Goal: Task Accomplishment & Management: Manage account settings

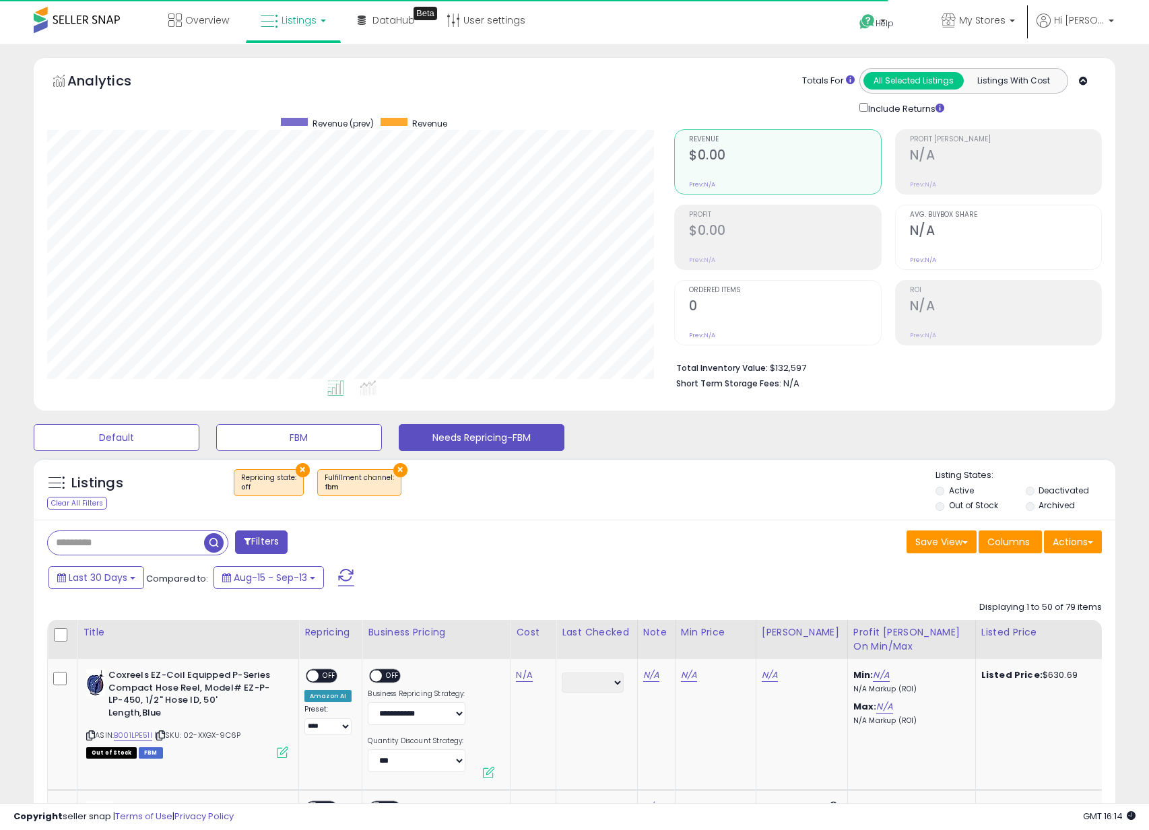
select select "**"
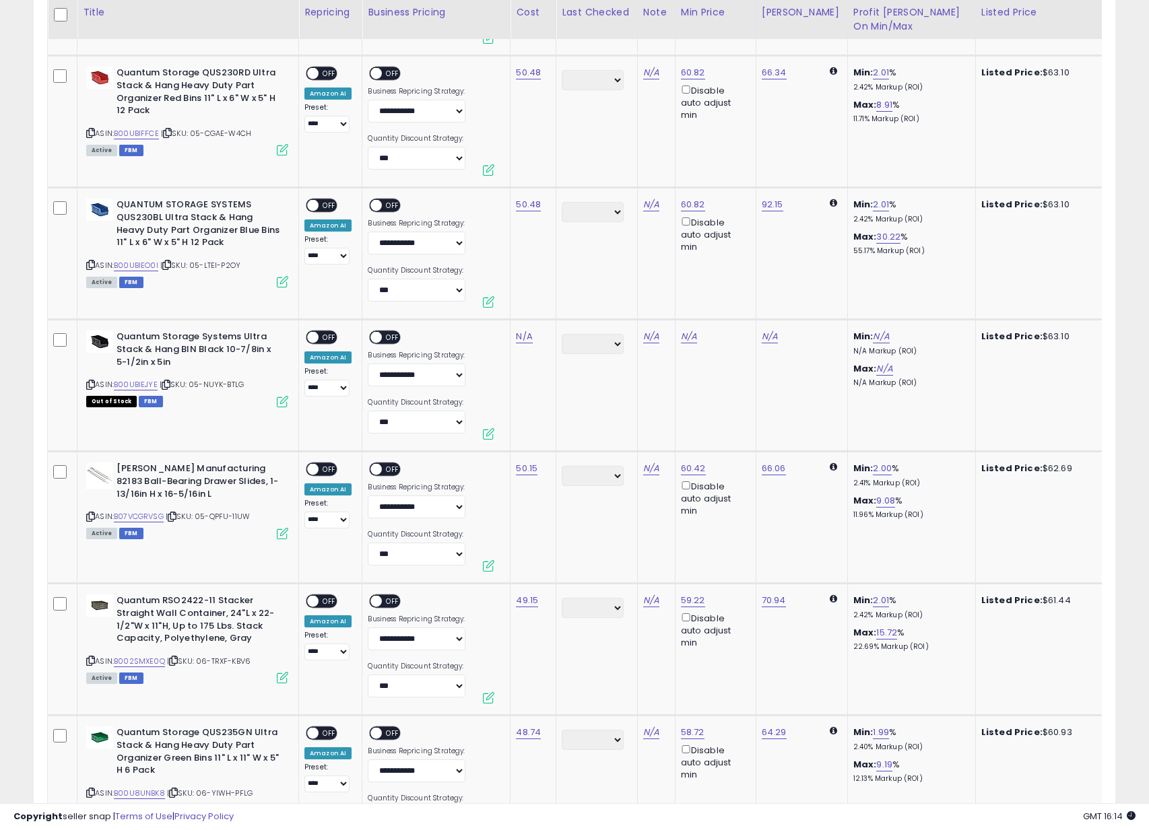
scroll to position [2053, 0]
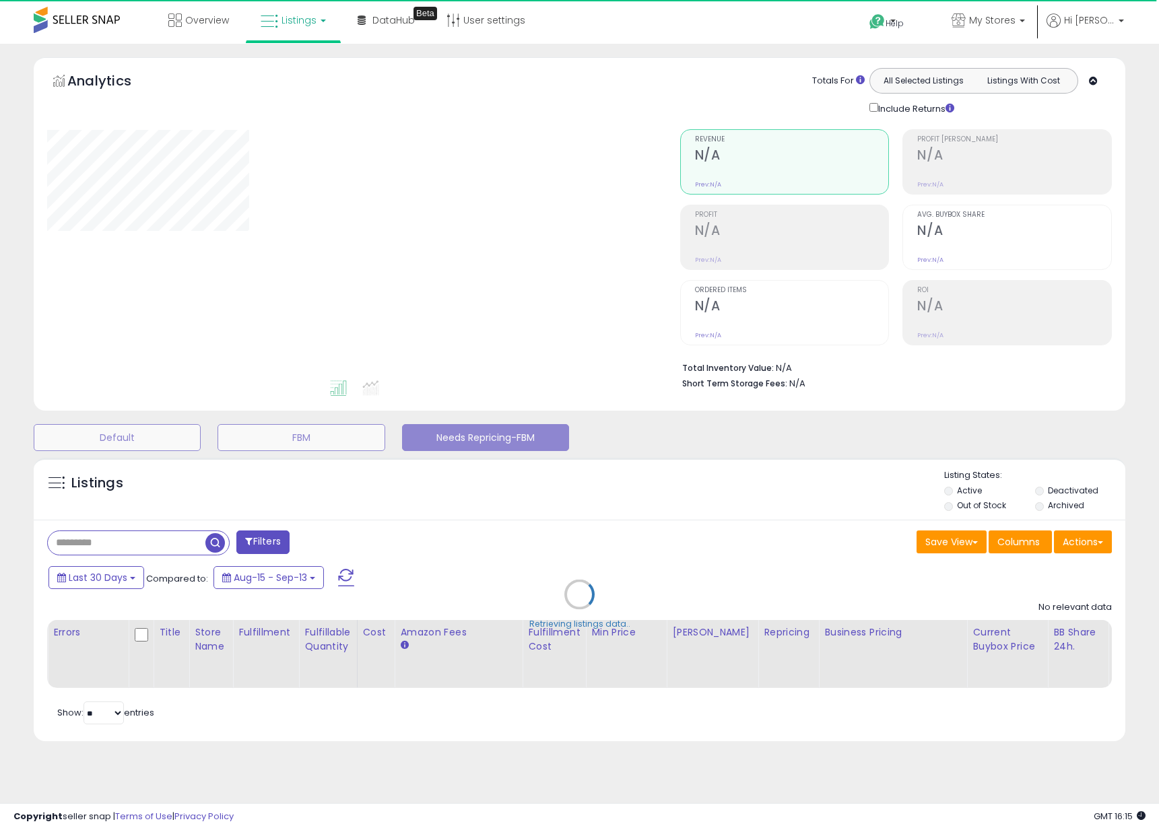
select select "**"
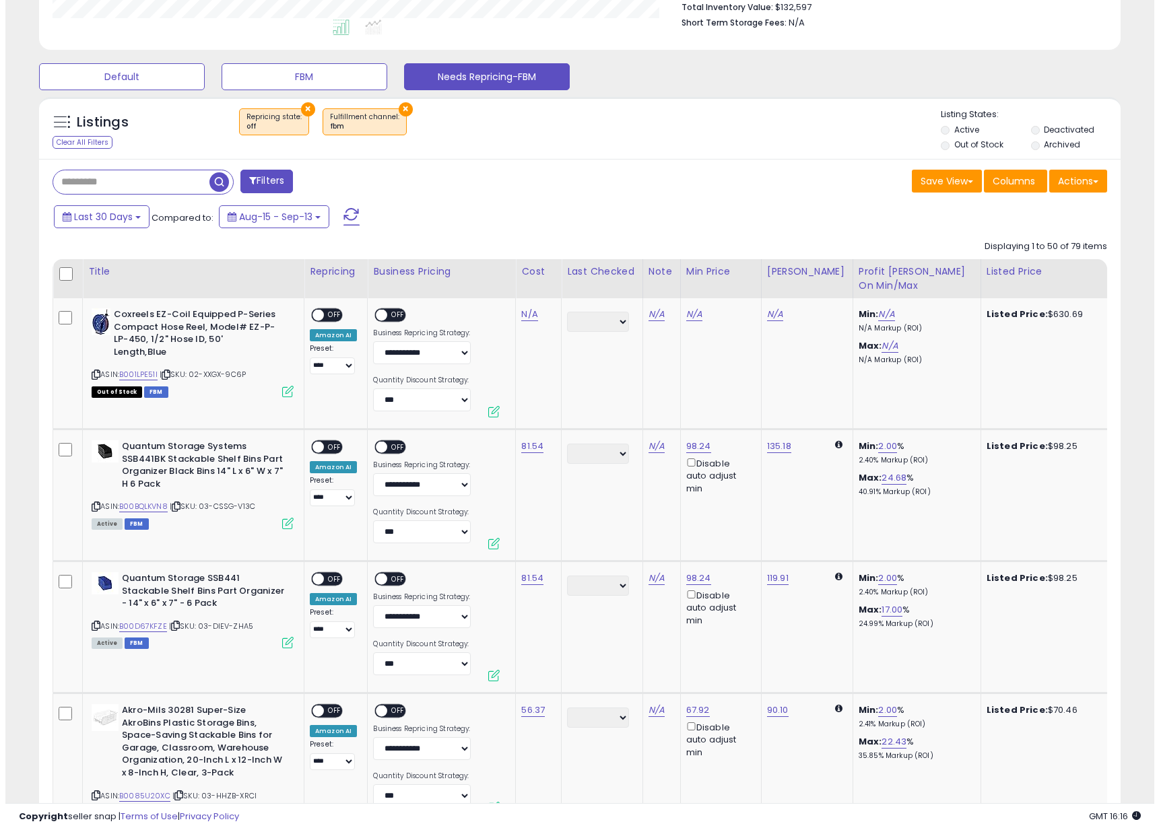
scroll to position [365, 0]
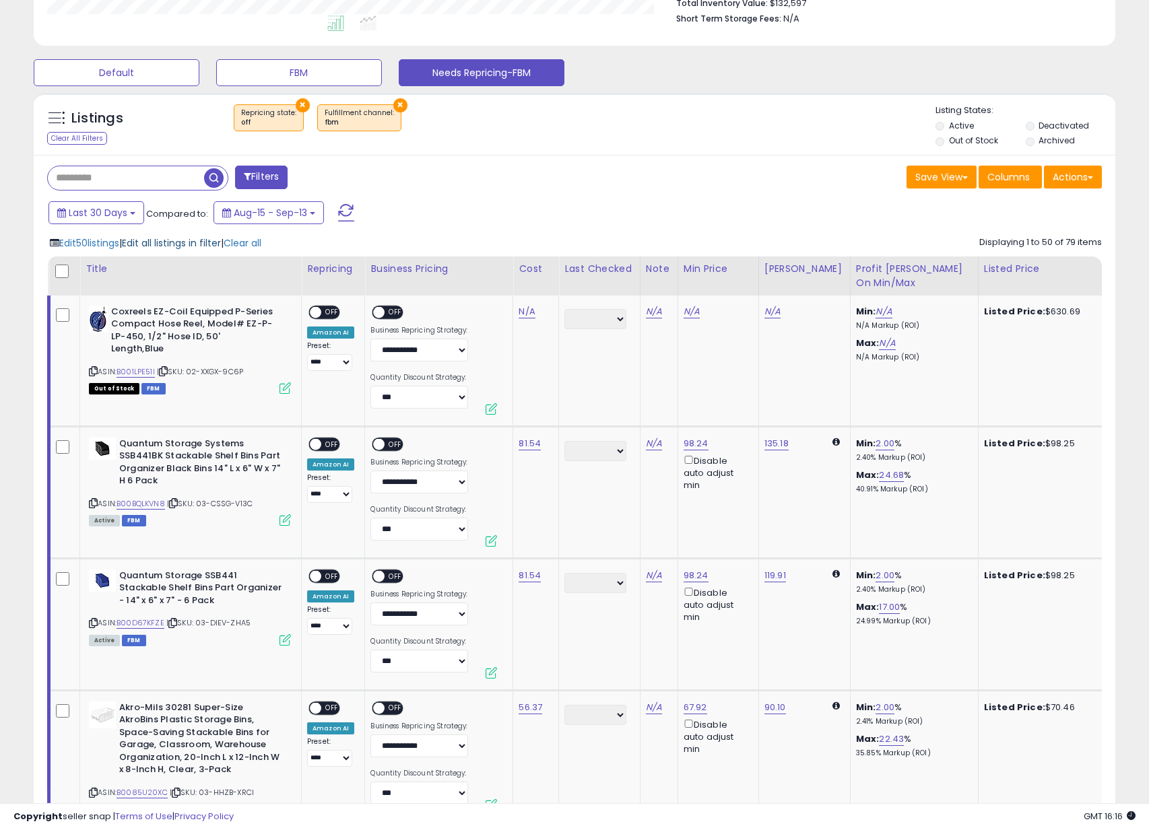
click at [180, 242] on span "Edit all listings in filter" at bounding box center [171, 242] width 99 height 13
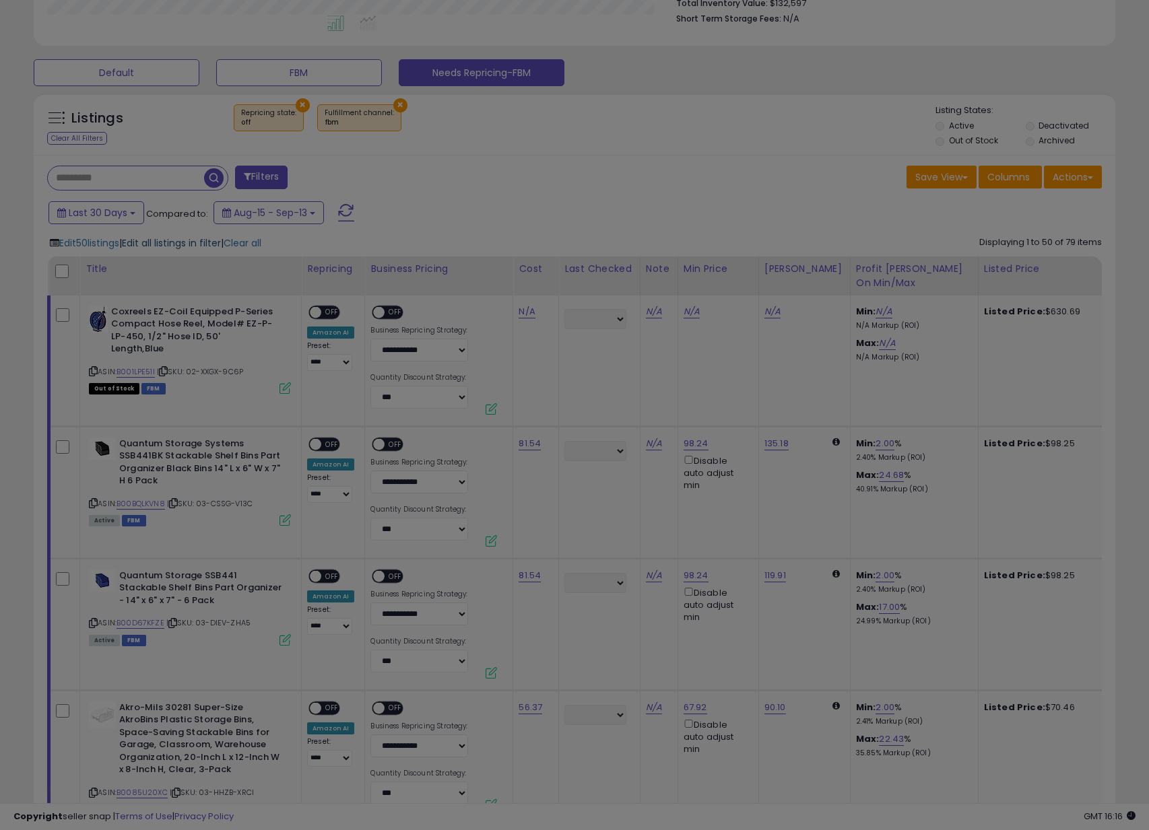
scroll to position [276, 633]
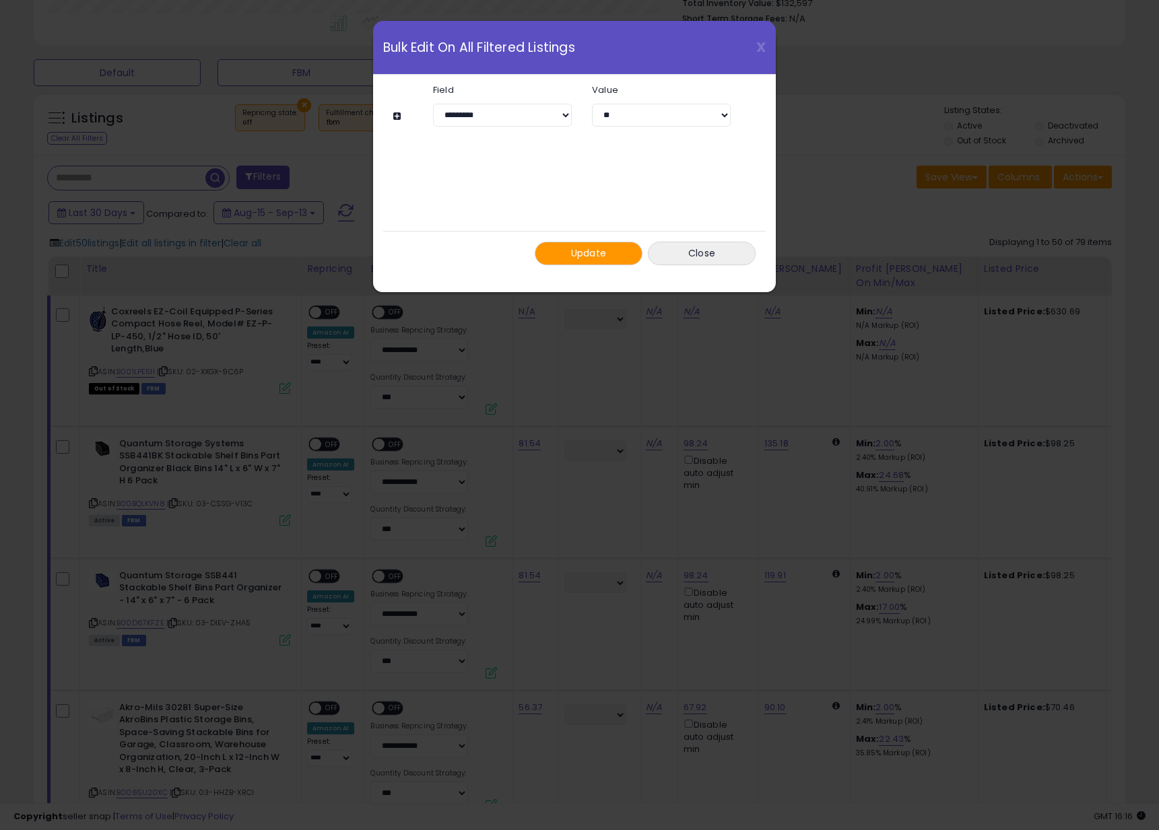
click at [397, 112] on button at bounding box center [398, 116] width 11 height 10
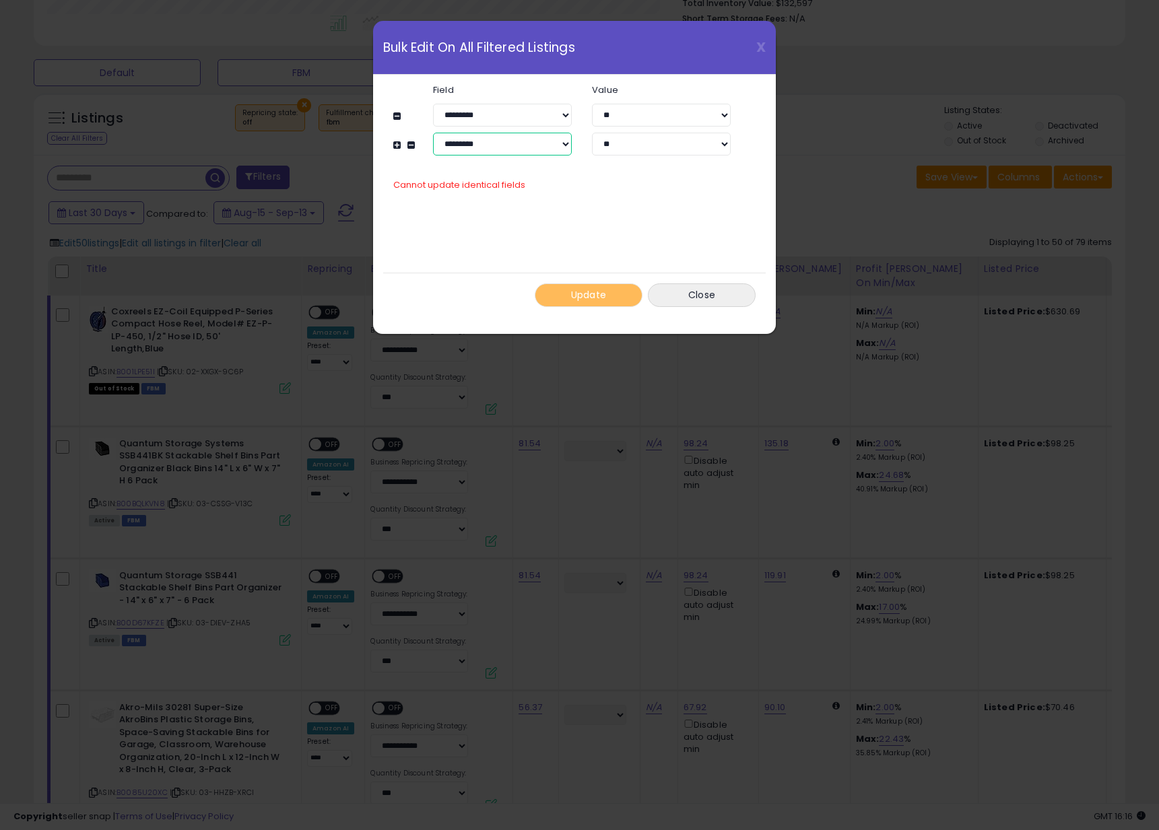
click at [507, 148] on select "**********" at bounding box center [502, 144] width 139 height 23
select select "**********"
click at [433, 133] on select "**********" at bounding box center [502, 144] width 139 height 23
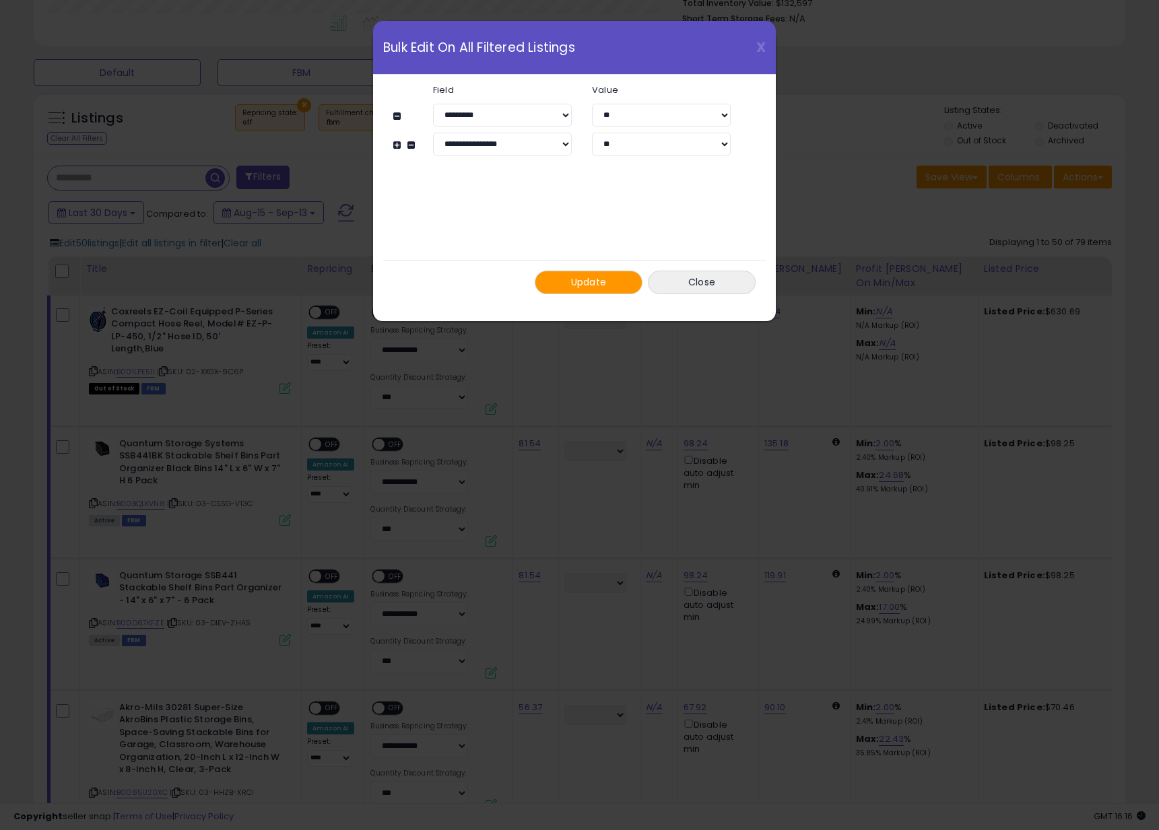
click at [574, 284] on span "Update" at bounding box center [589, 281] width 36 height 13
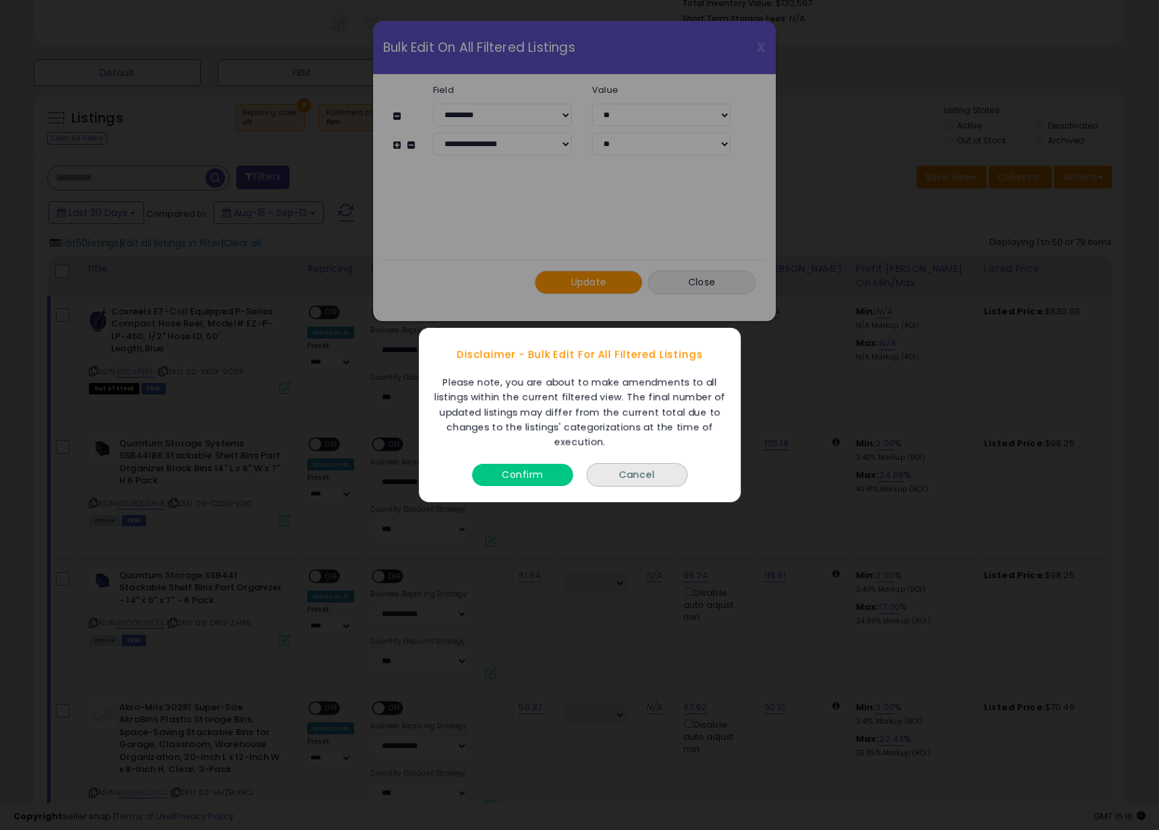
click at [529, 471] on button "Confirm" at bounding box center [522, 475] width 101 height 22
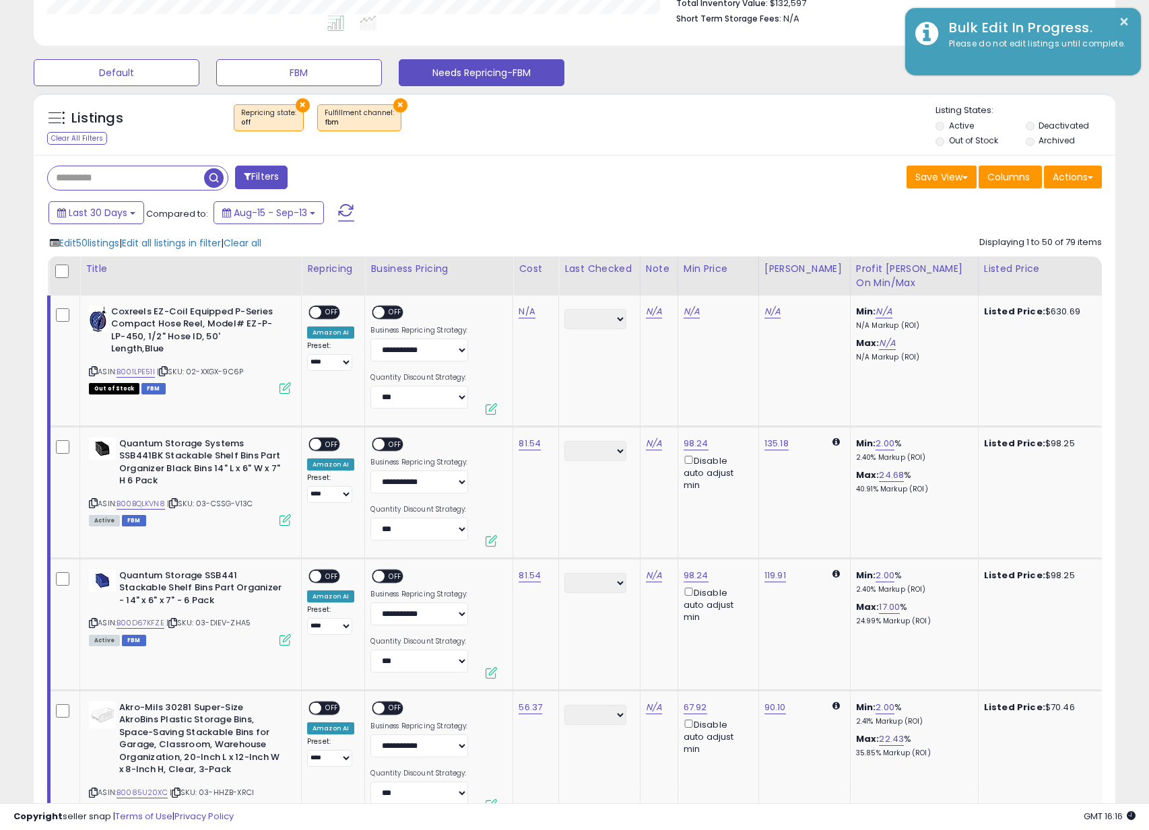
scroll to position [673172, 672821]
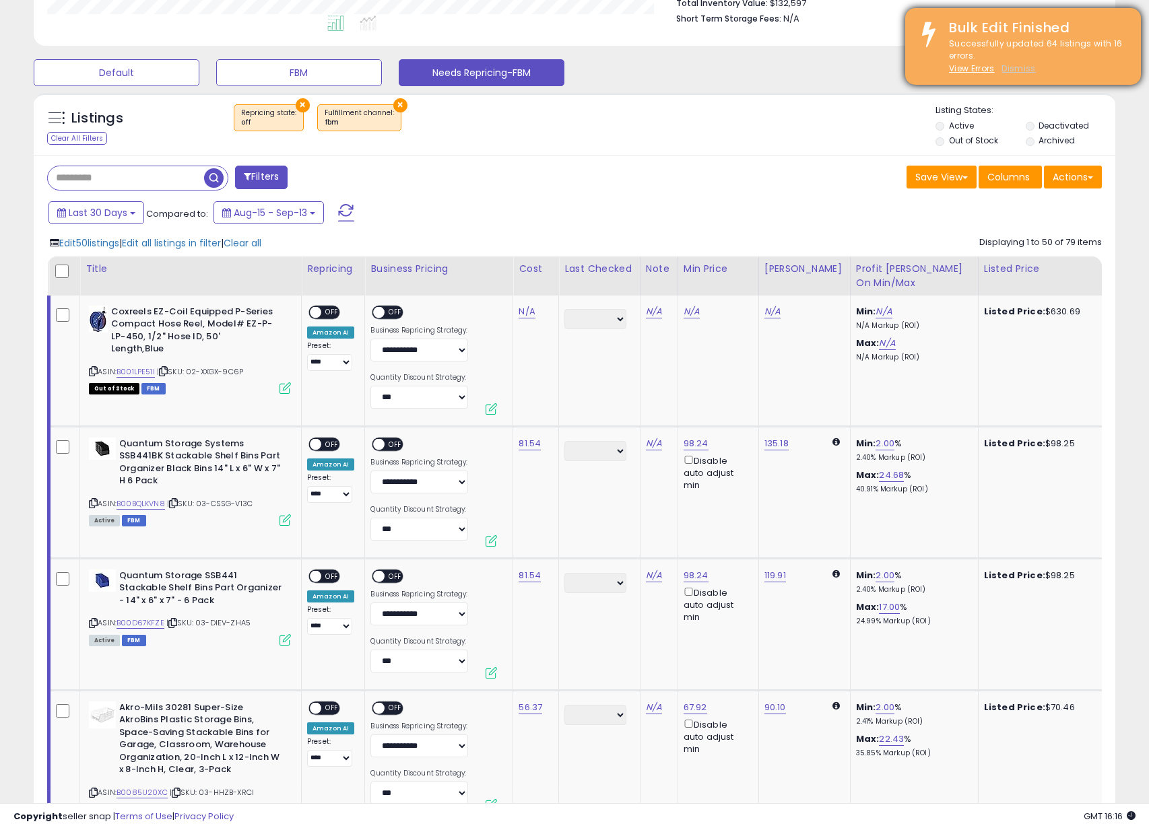
click at [1017, 67] on u "Dismiss" at bounding box center [1018, 68] width 34 height 11
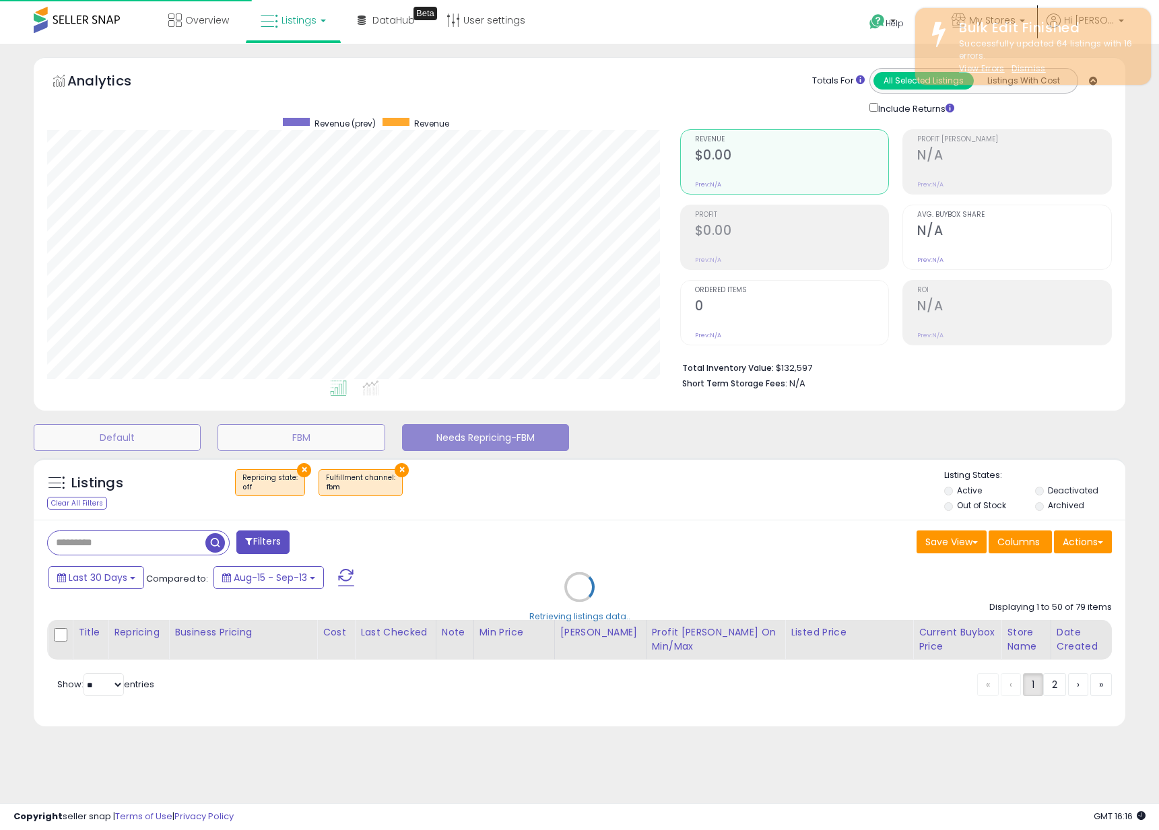
scroll to position [276, 633]
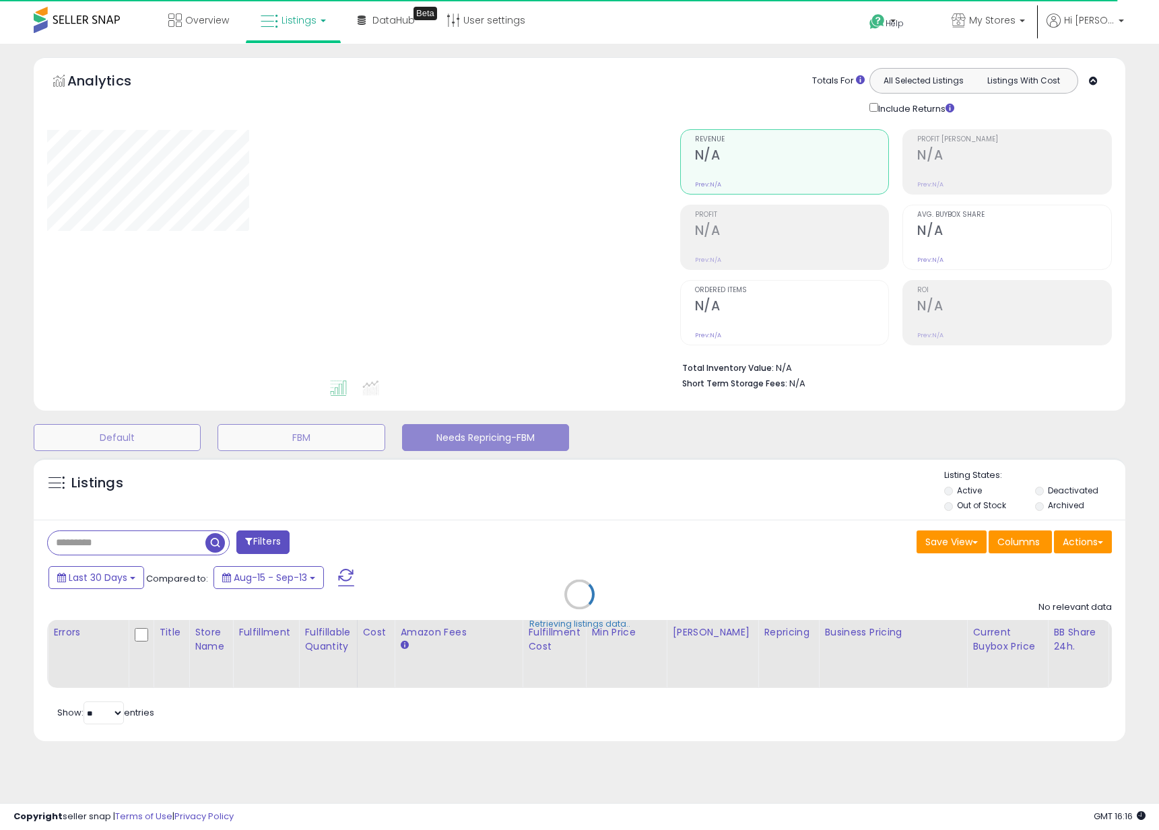
select select "**"
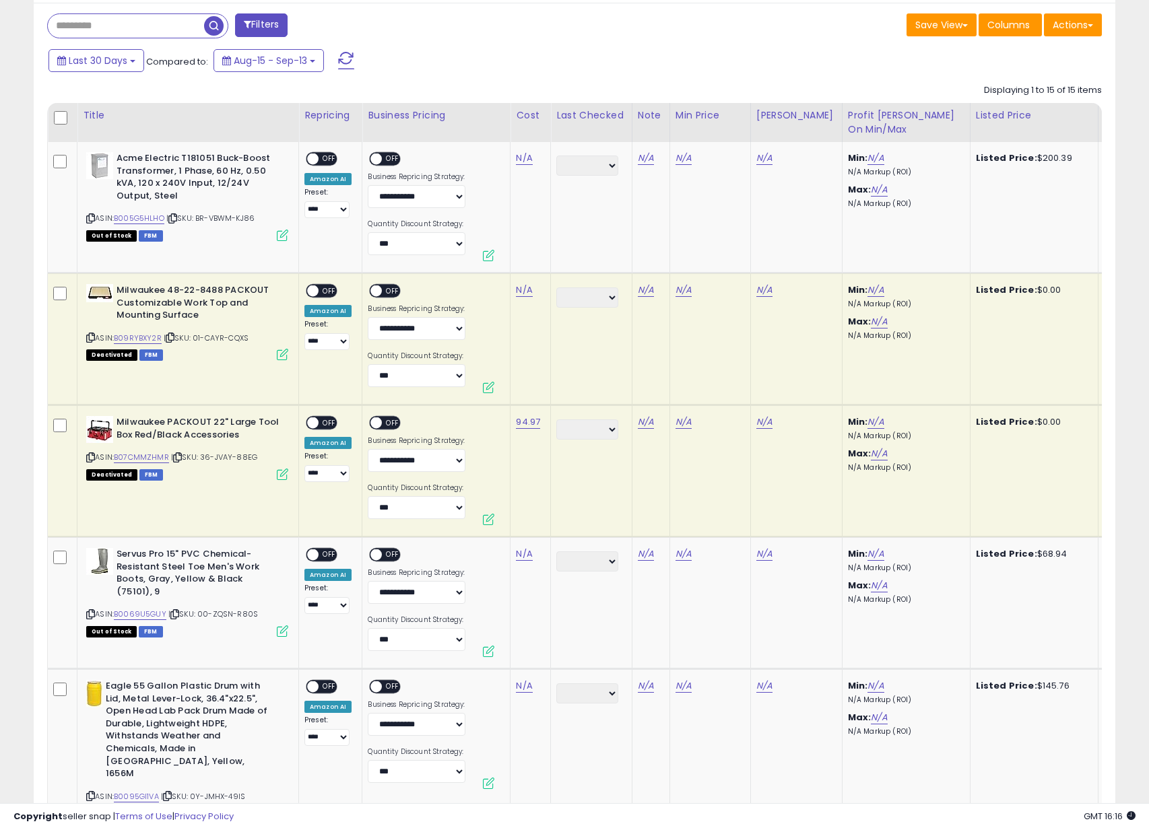
scroll to position [276, 627]
click at [333, 420] on span "OFF" at bounding box center [330, 423] width 22 height 11
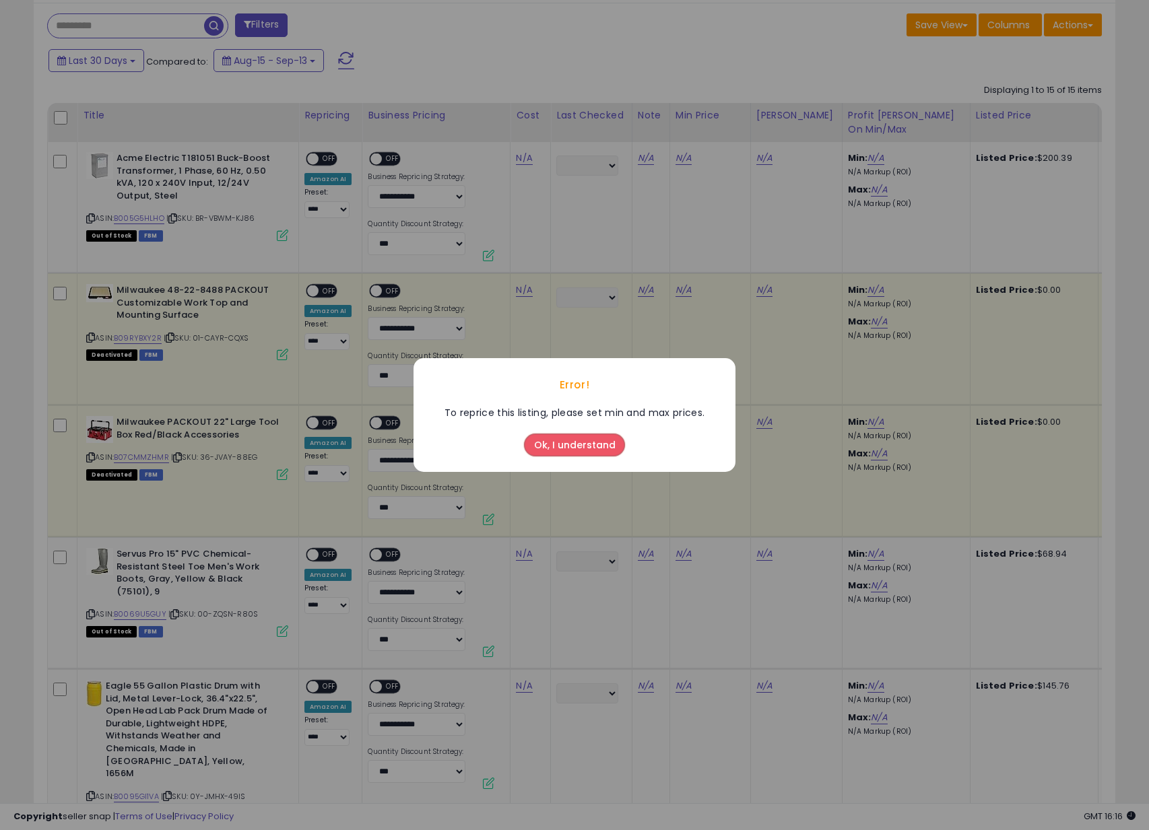
click at [560, 451] on button "Ok, I understand" at bounding box center [574, 445] width 101 height 23
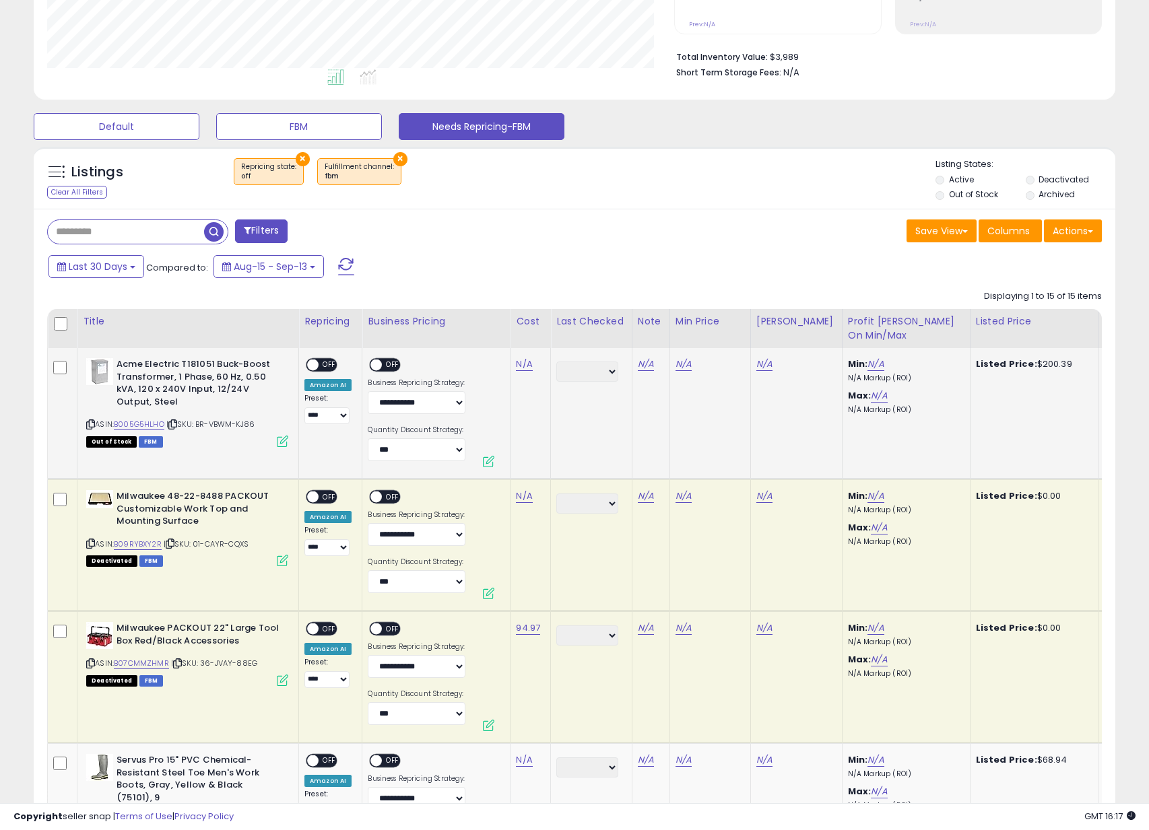
scroll to position [315, 0]
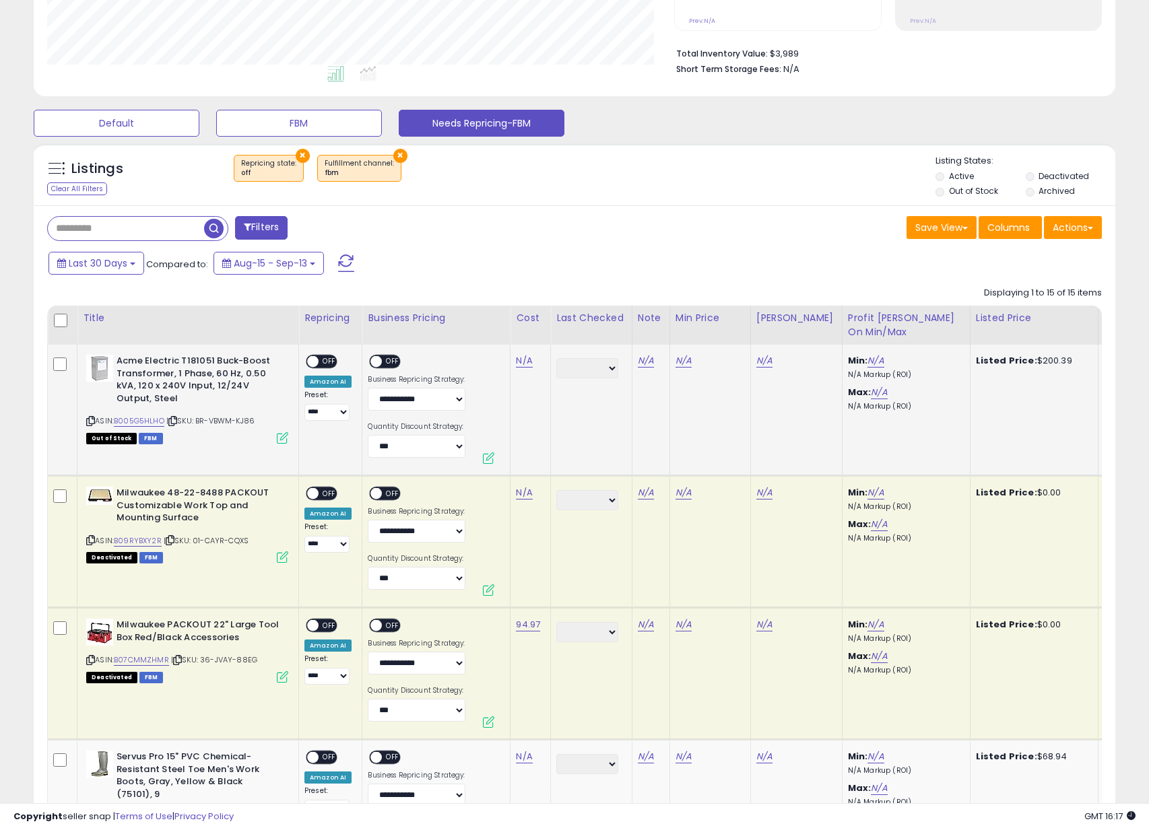
click at [90, 424] on icon at bounding box center [90, 421] width 9 height 7
click at [525, 360] on link "N/A" at bounding box center [524, 360] width 16 height 13
type input "******"
click button "submit" at bounding box center [567, 327] width 23 height 20
click at [331, 360] on span "OFF" at bounding box center [330, 361] width 22 height 11
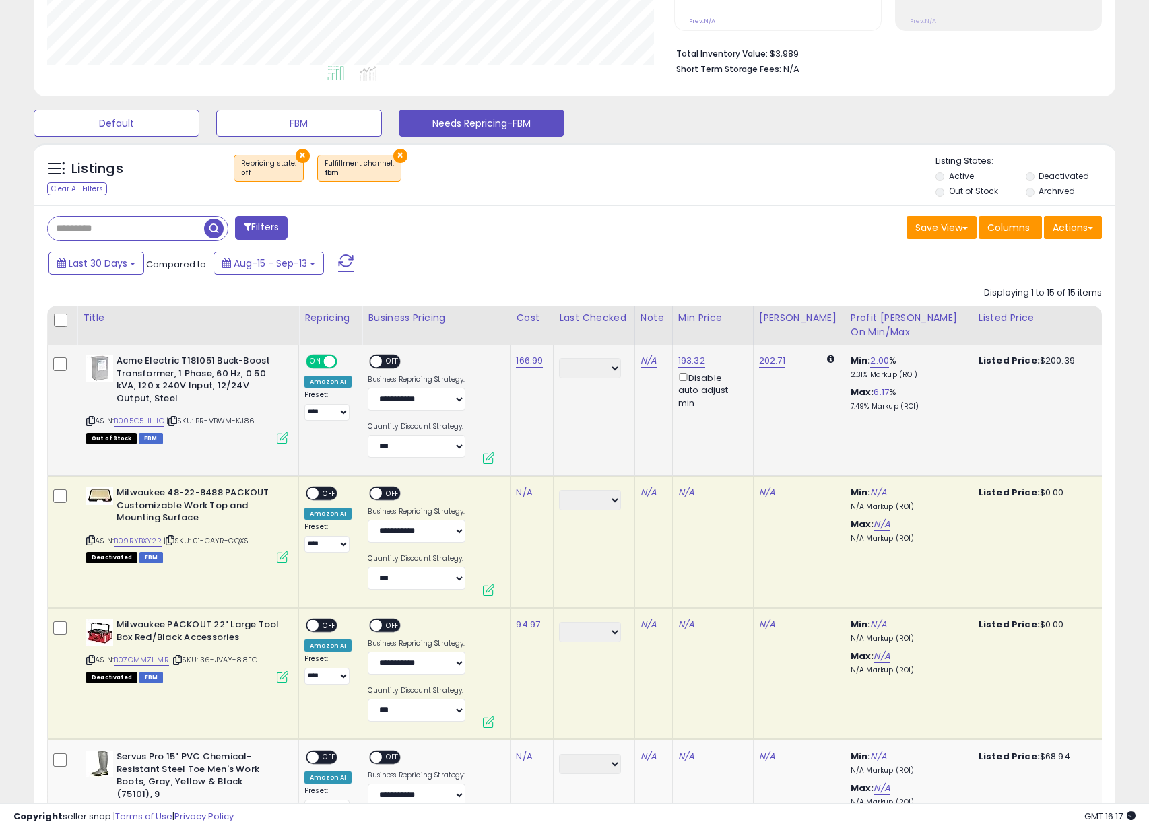
click at [372, 360] on span at bounding box center [376, 361] width 11 height 11
click at [92, 539] on icon at bounding box center [90, 540] width 9 height 7
click at [90, 540] on icon at bounding box center [90, 540] width 9 height 7
click at [519, 495] on link "N/A" at bounding box center [524, 492] width 16 height 13
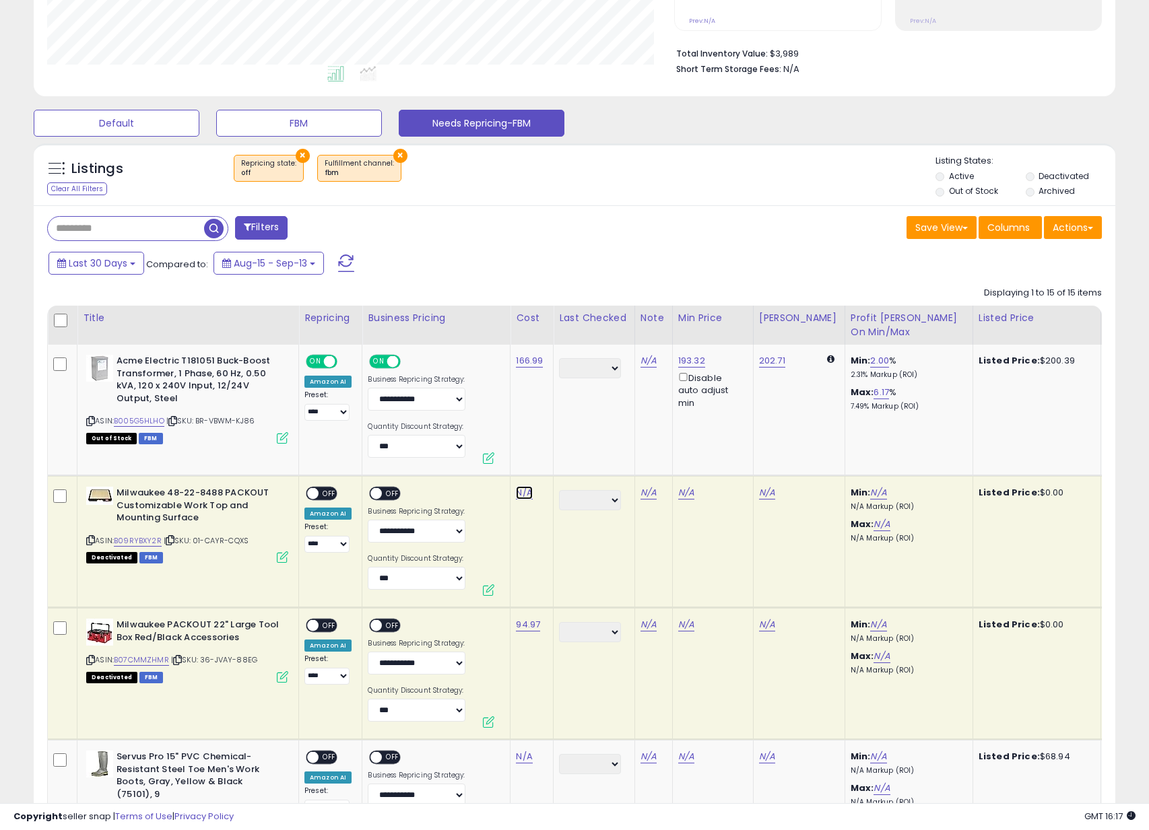
click at [517, 492] on link "N/A" at bounding box center [524, 492] width 16 height 13
type input "*****"
click at [570, 463] on button "submit" at bounding box center [567, 459] width 23 height 20
click at [323, 493] on span "OFF" at bounding box center [330, 493] width 22 height 11
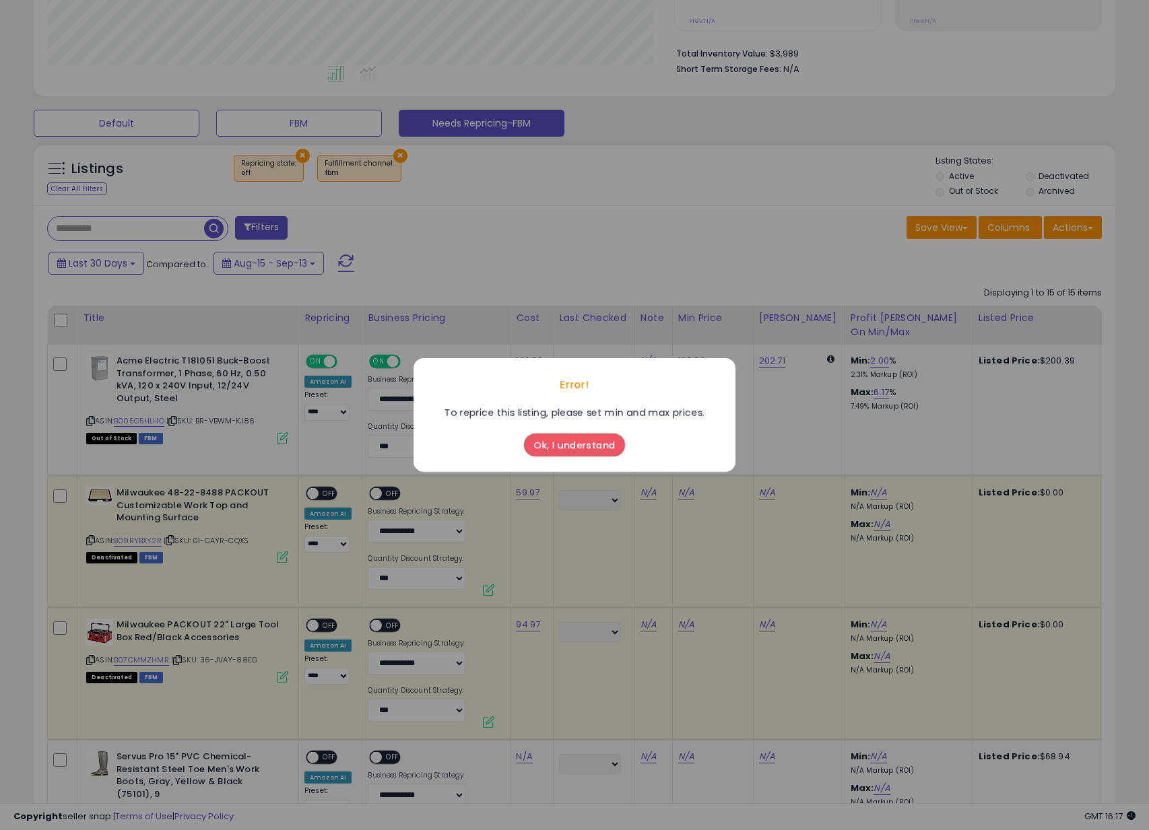
click at [568, 453] on button "Ok, I understand" at bounding box center [574, 445] width 101 height 23
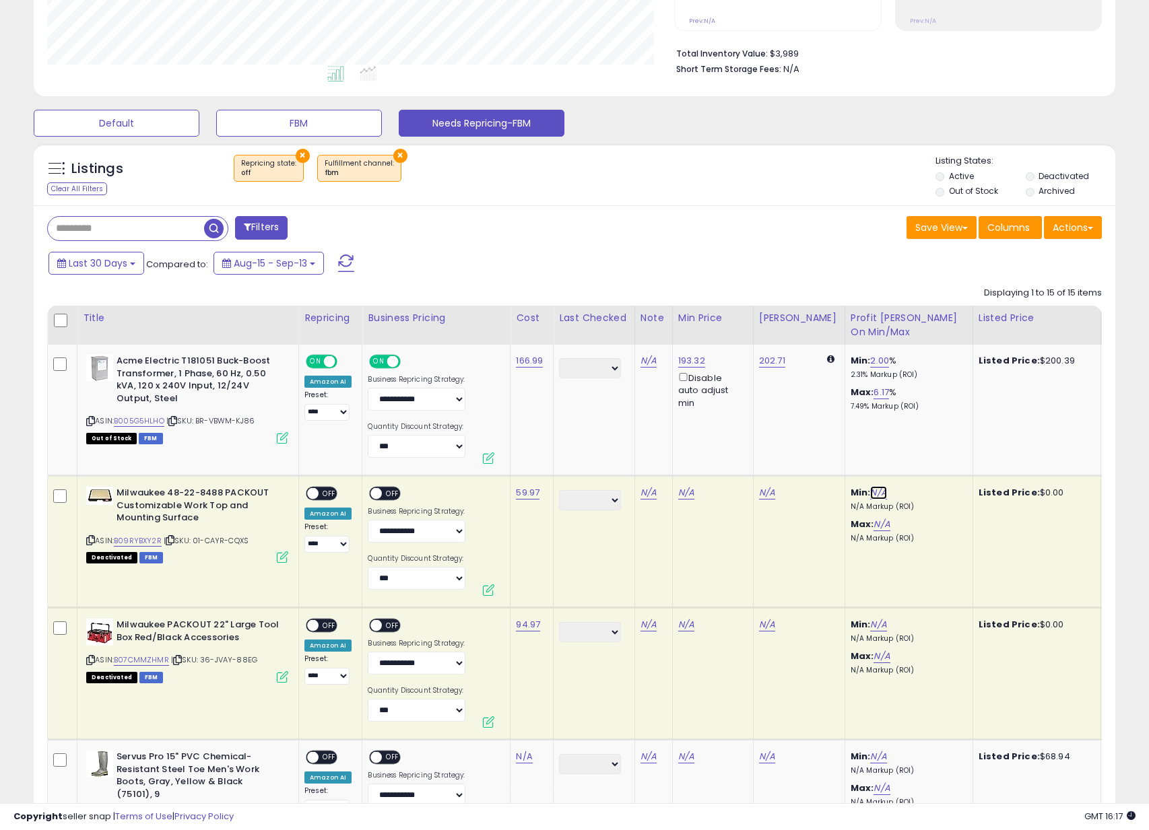
click at [871, 495] on link "N/A" at bounding box center [878, 492] width 16 height 13
type input "*"
click button "submit" at bounding box center [911, 459] width 23 height 20
click at [874, 492] on link "2.00" at bounding box center [879, 492] width 19 height 13
click at [840, 461] on input "****" at bounding box center [836, 460] width 120 height 23
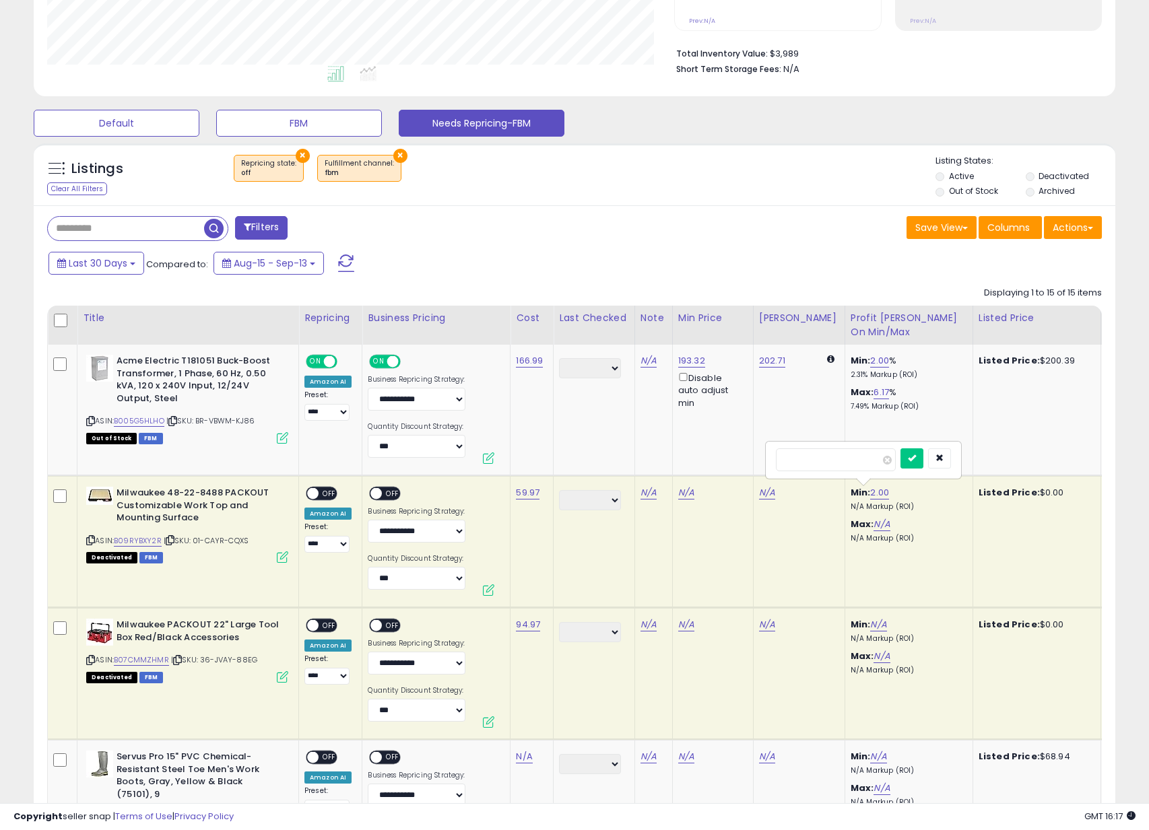
click at [840, 461] on input "****" at bounding box center [836, 460] width 120 height 23
type input "*"
click at [900, 449] on button "submit" at bounding box center [911, 459] width 23 height 20
click at [681, 488] on link "N/A" at bounding box center [686, 492] width 16 height 13
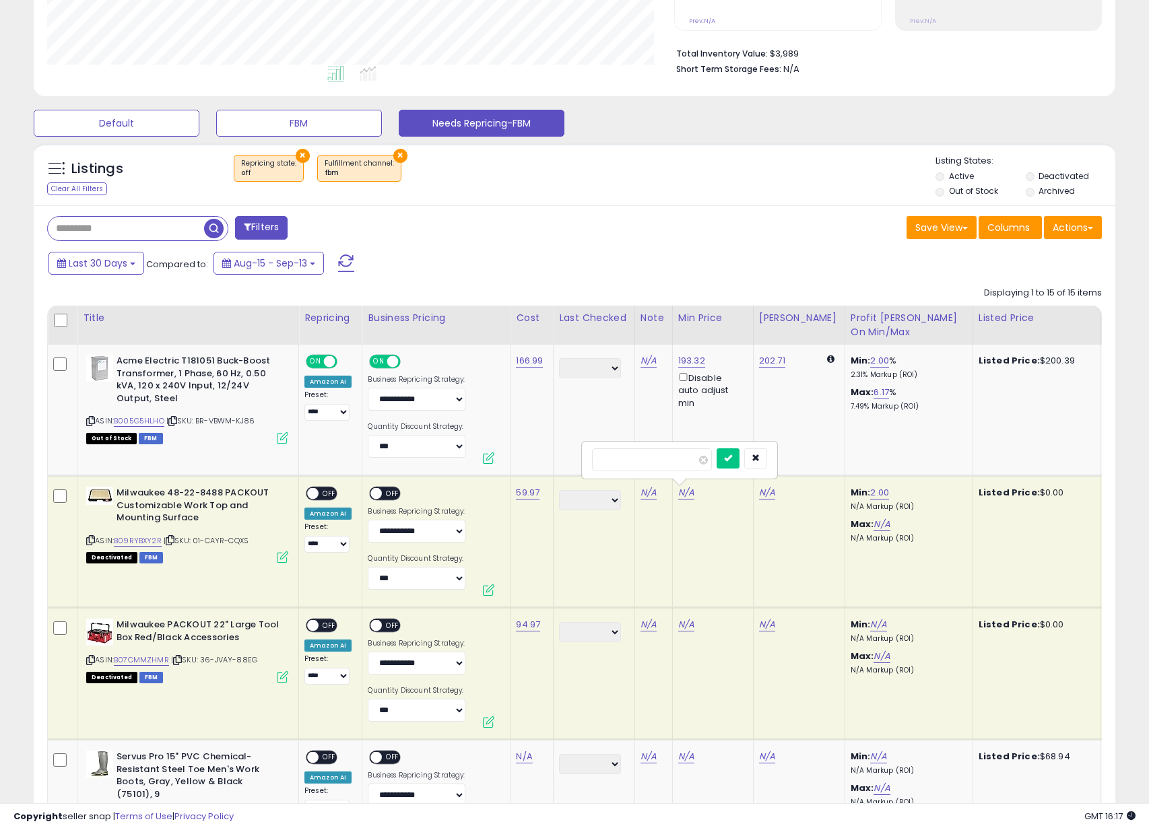
type input "*****"
click button "submit" at bounding box center [728, 459] width 23 height 20
click at [773, 490] on link "79.83" at bounding box center [771, 492] width 24 height 13
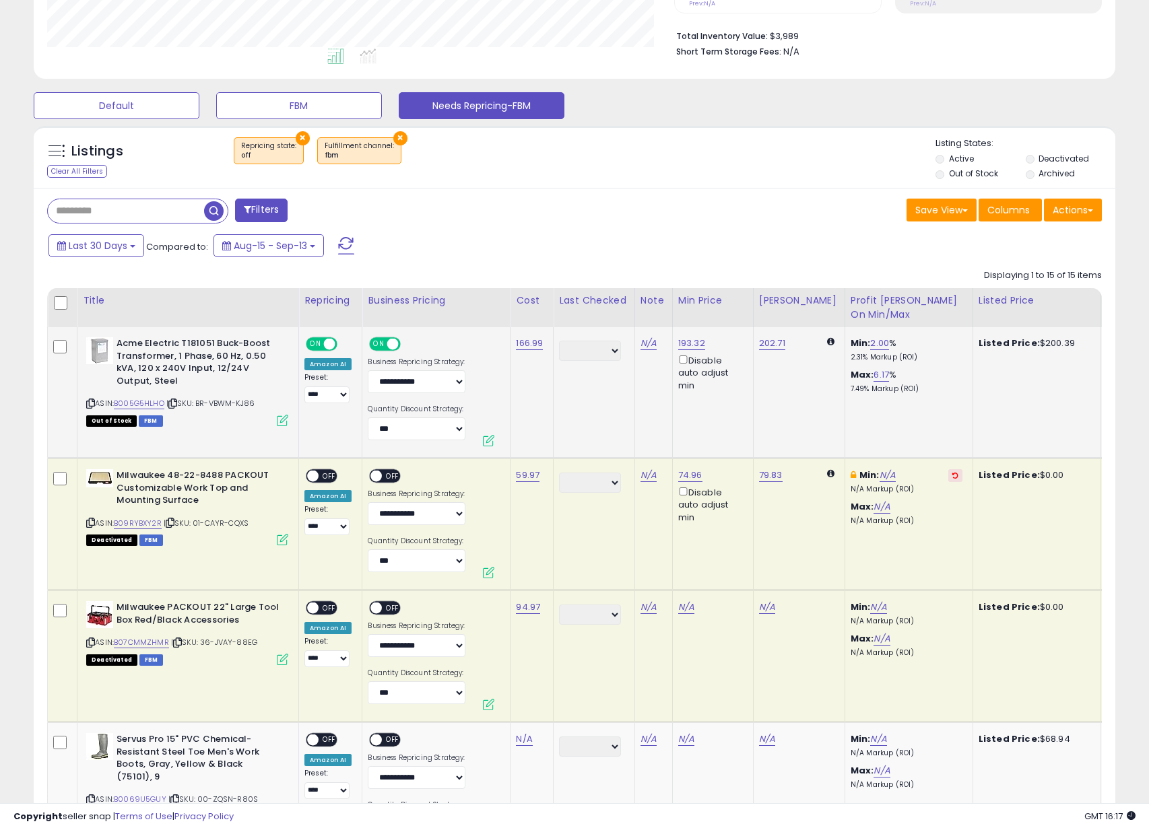
scroll to position [336, 0]
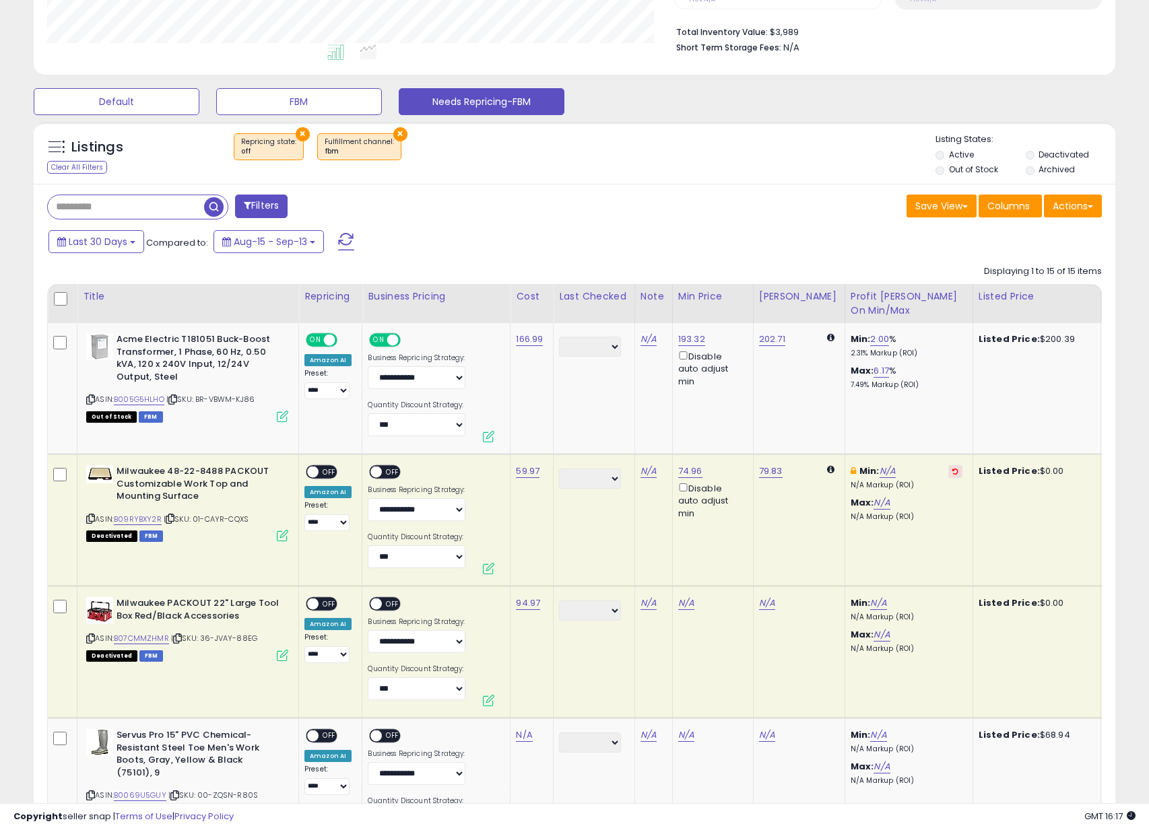
click at [315, 475] on span at bounding box center [312, 472] width 11 height 11
click at [380, 477] on div "ON OFF" at bounding box center [370, 472] width 32 height 11
click at [383, 471] on span "OFF" at bounding box center [394, 472] width 22 height 11
click at [87, 636] on icon at bounding box center [90, 638] width 9 height 7
click at [684, 606] on link "N/A" at bounding box center [686, 603] width 16 height 13
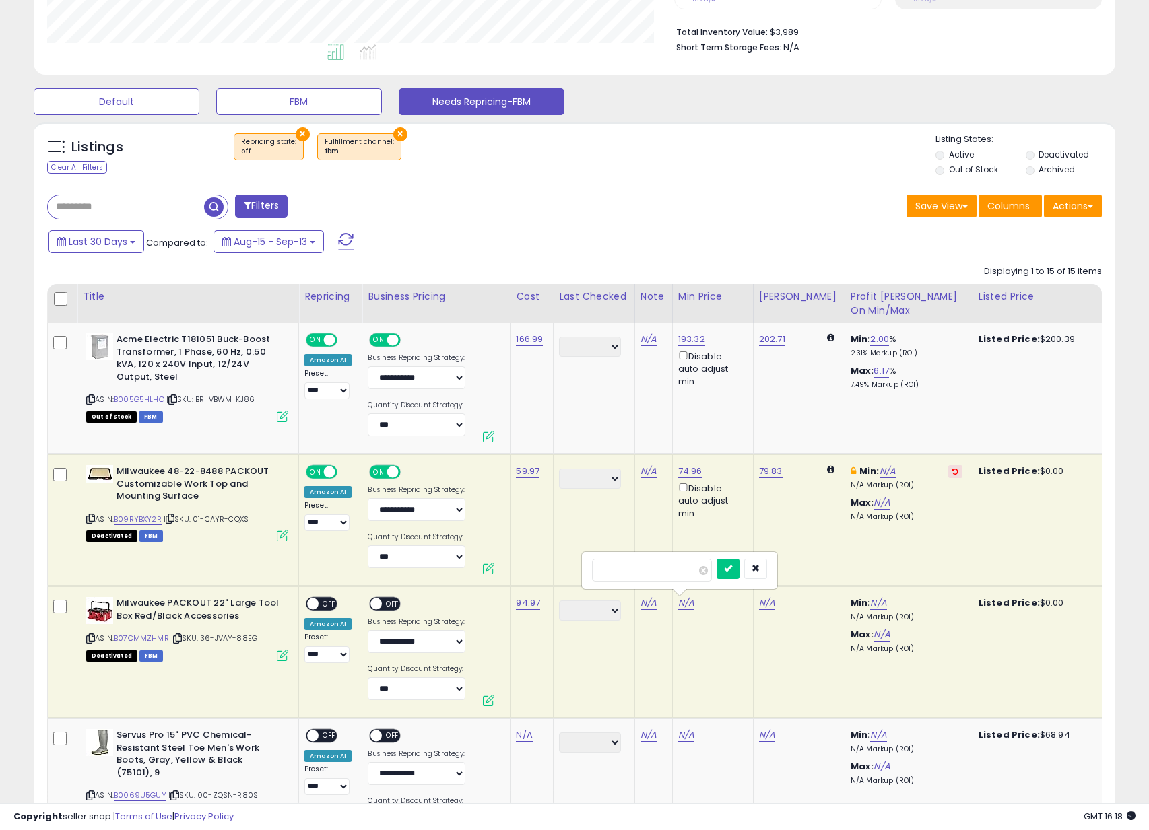
type input "******"
click button "submit" at bounding box center [728, 569] width 23 height 20
click at [327, 601] on span "OFF" at bounding box center [330, 604] width 22 height 11
click at [384, 606] on span "OFF" at bounding box center [394, 604] width 22 height 11
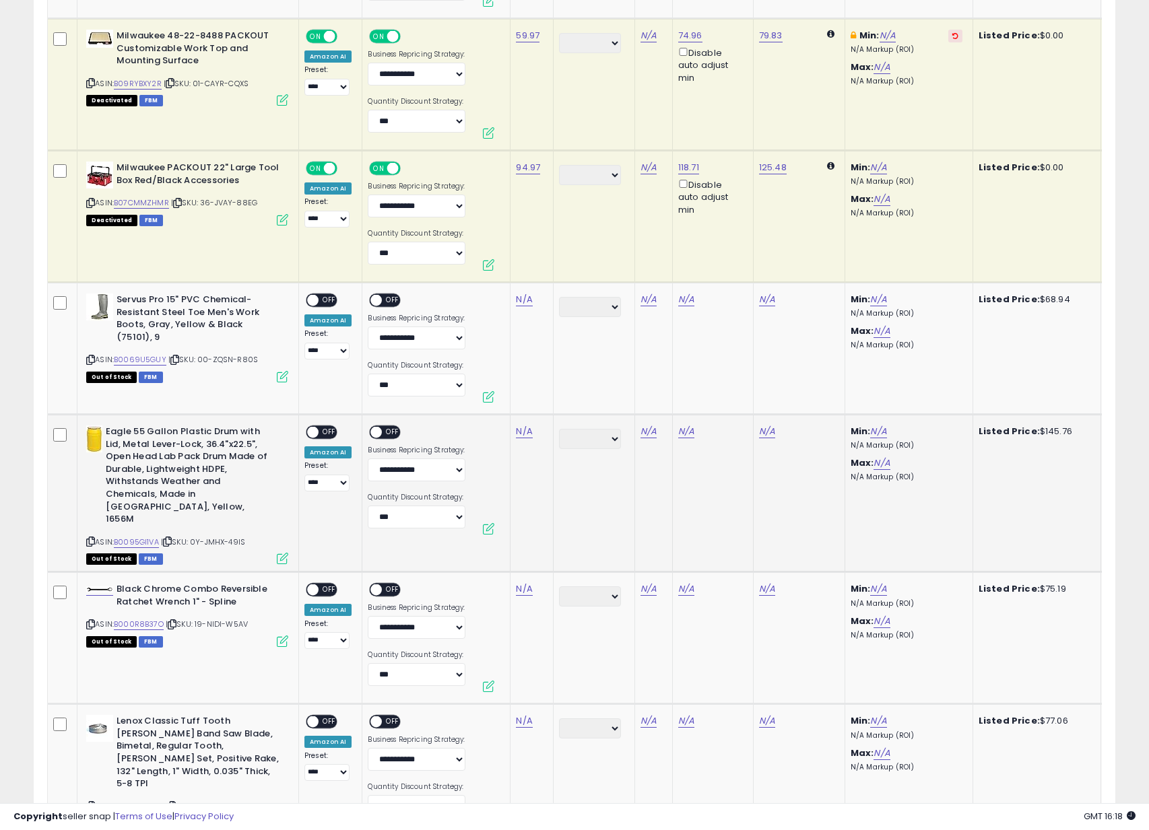
scroll to position [797, 0]
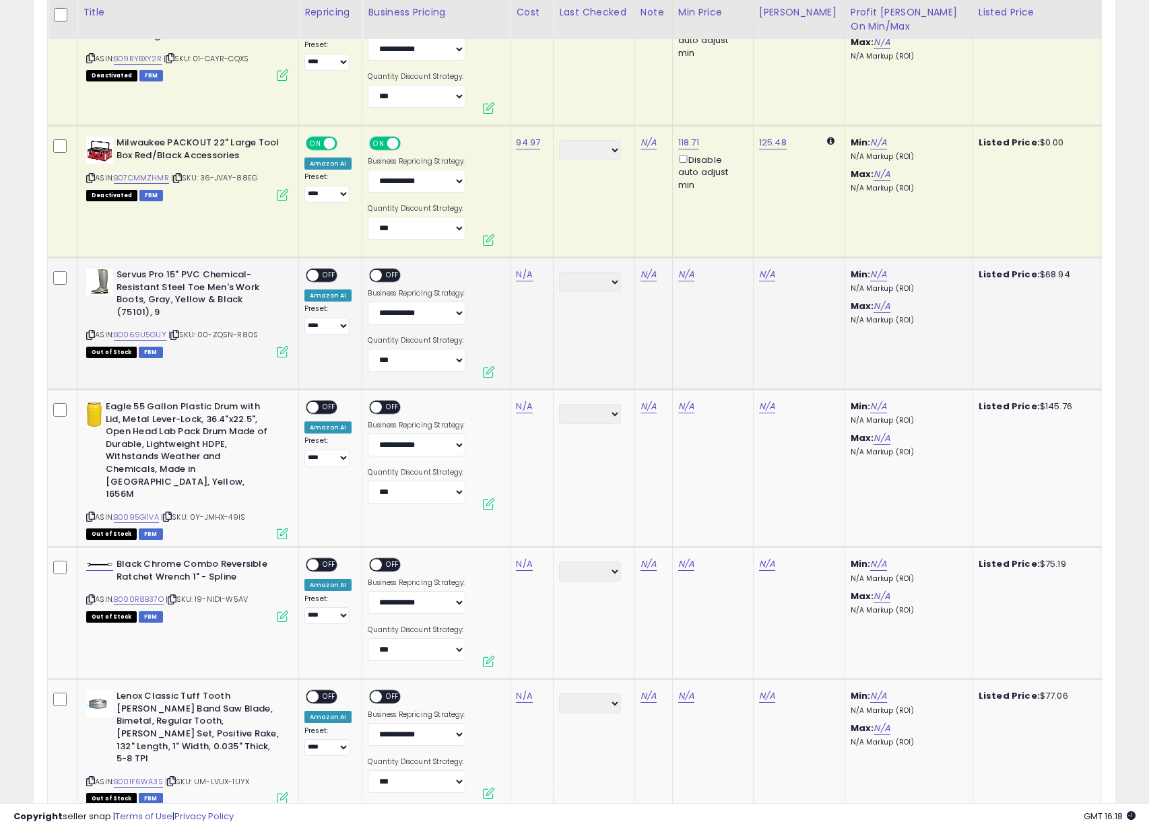
click at [90, 334] on icon at bounding box center [90, 334] width 9 height 7
click at [88, 336] on icon at bounding box center [90, 334] width 9 height 7
click at [516, 277] on link "N/A" at bounding box center [524, 274] width 16 height 13
click button "submit" at bounding box center [567, 240] width 23 height 20
click at [333, 279] on span "OFF" at bounding box center [330, 275] width 22 height 11
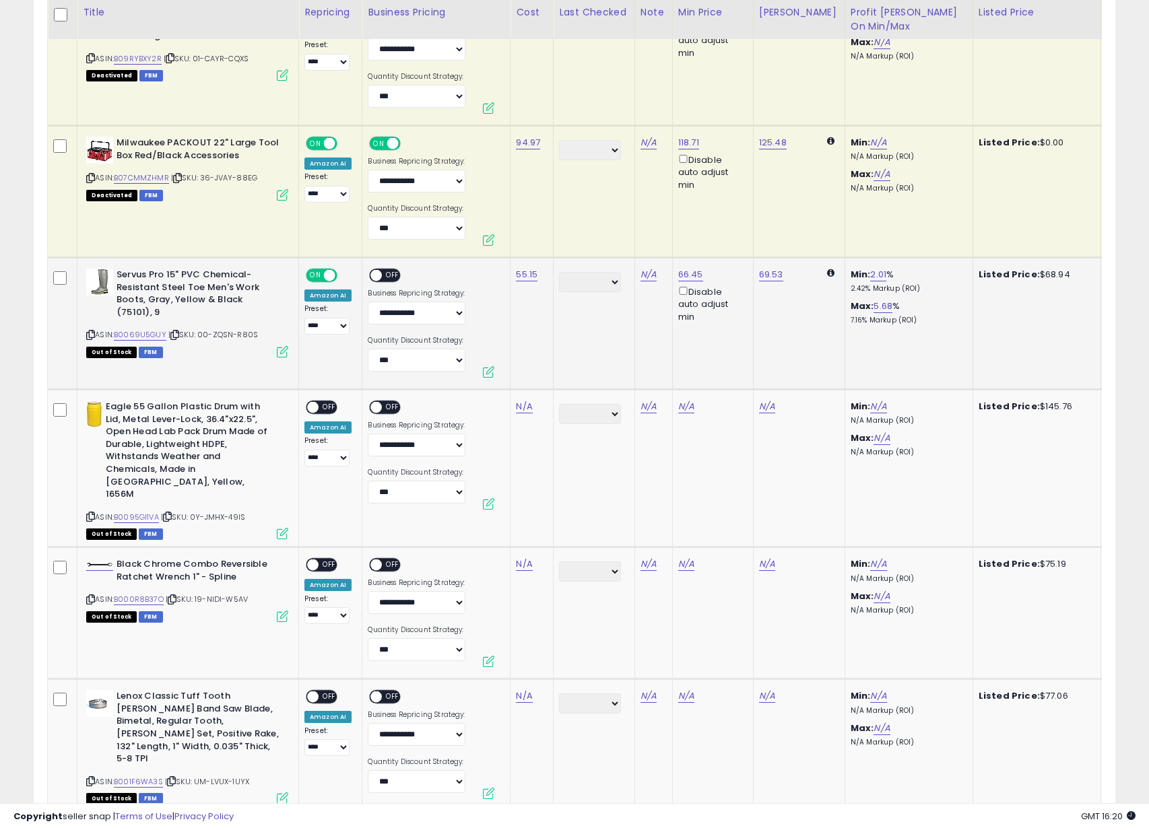
click at [380, 279] on div "ON OFF" at bounding box center [370, 275] width 32 height 11
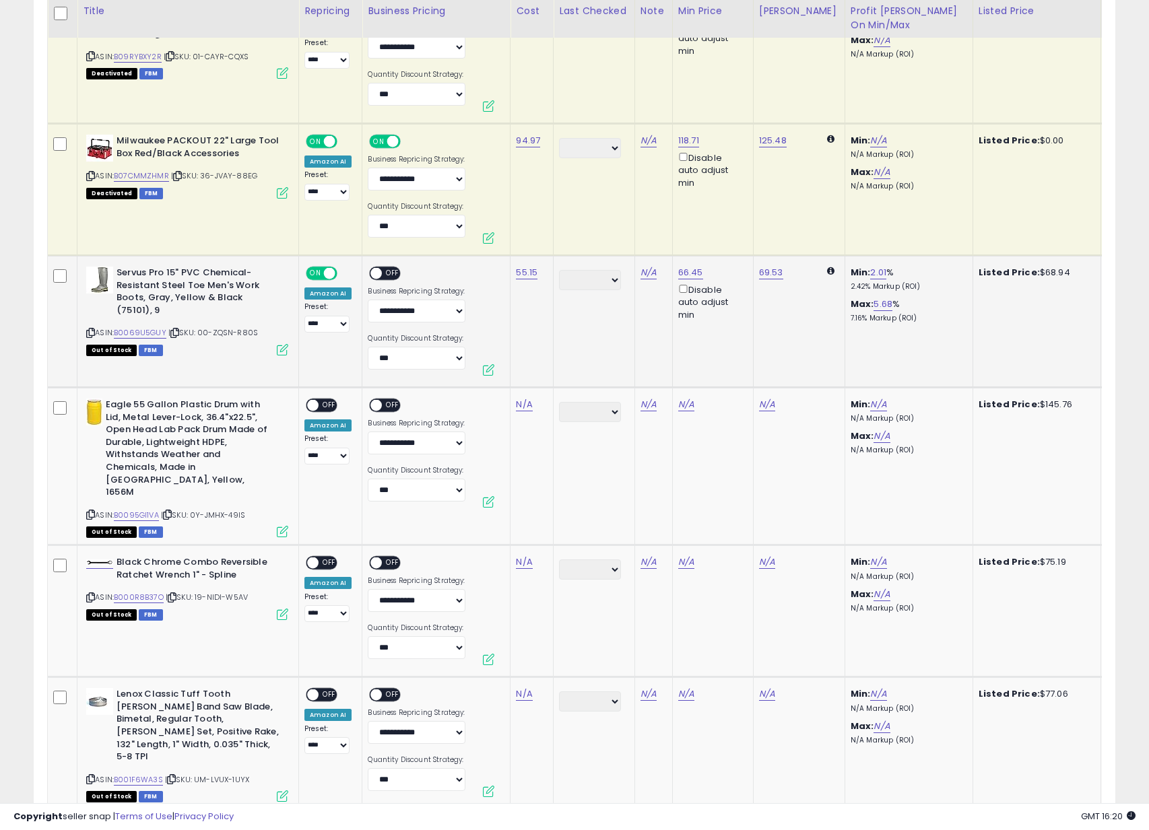
scroll to position [799, 0]
click at [385, 273] on span "OFF" at bounding box center [394, 272] width 22 height 11
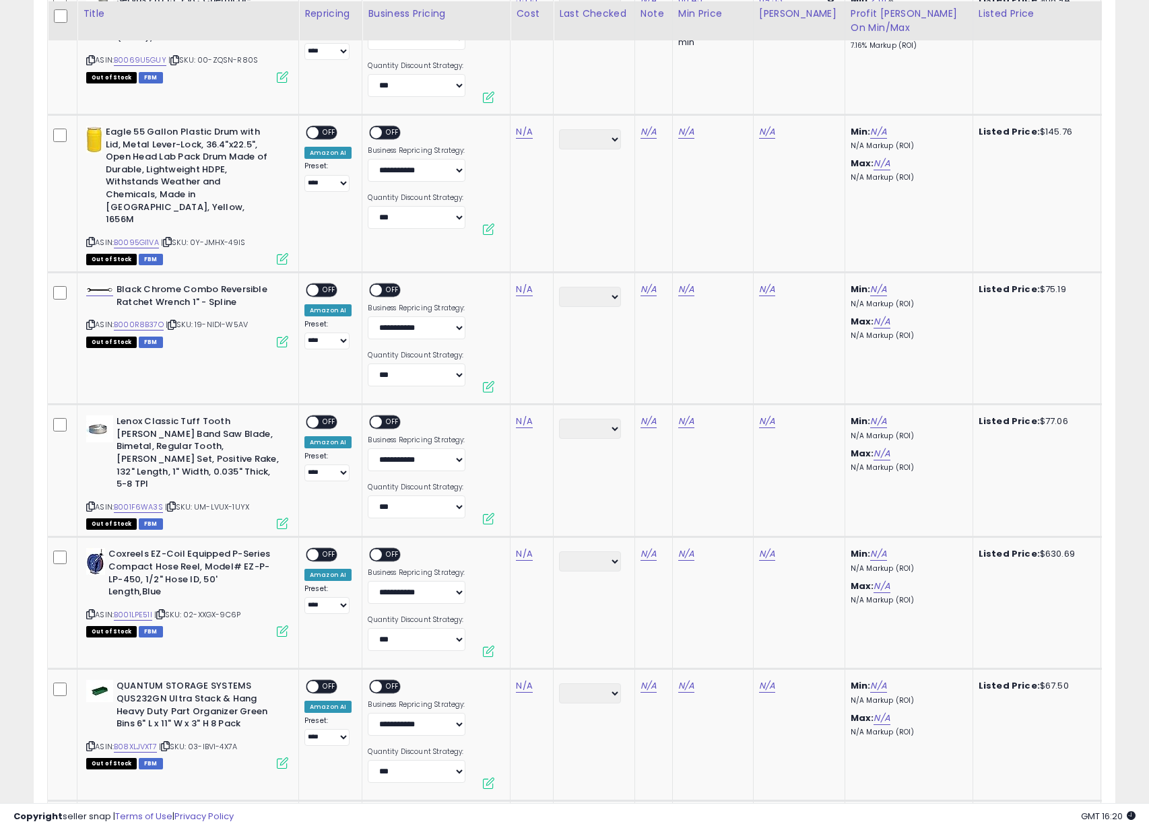
scroll to position [1073, 0]
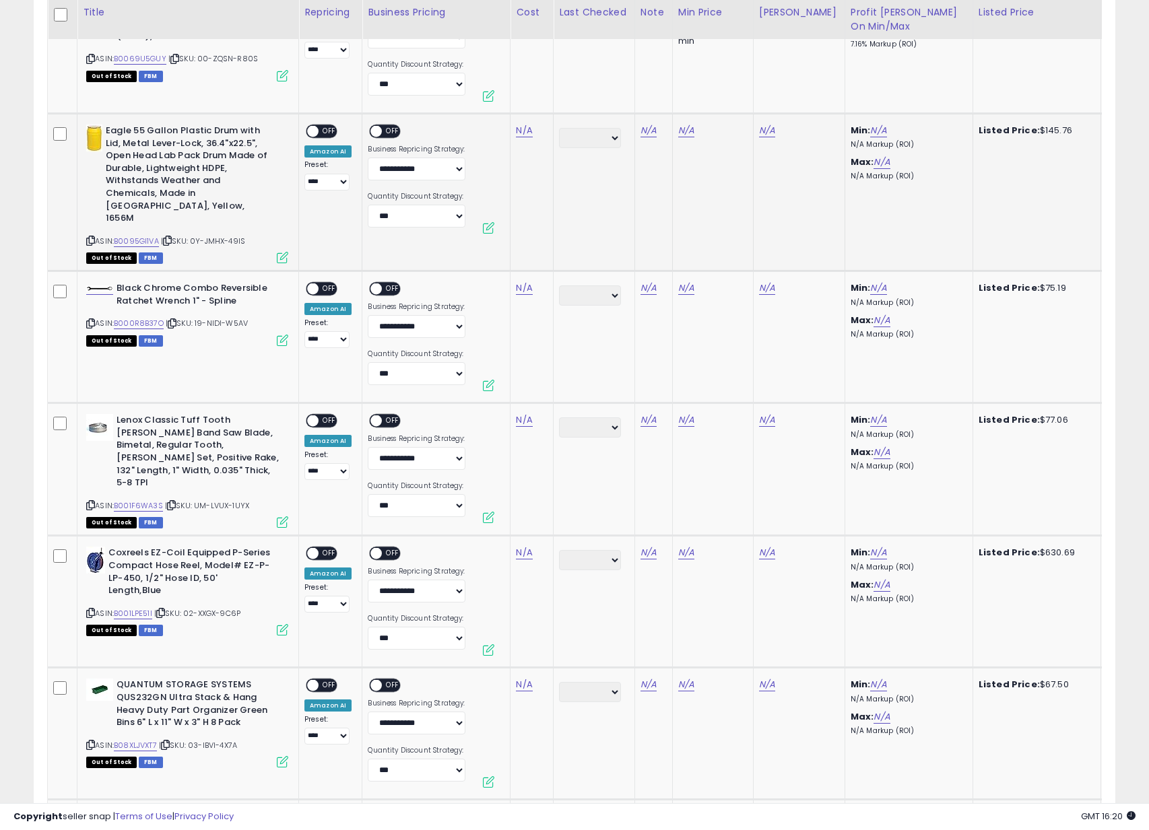
click at [90, 237] on icon at bounding box center [90, 240] width 9 height 7
click at [526, 127] on link "N/A" at bounding box center [524, 130] width 16 height 13
type input "******"
click button "submit" at bounding box center [567, 96] width 23 height 20
click at [328, 129] on span "OFF" at bounding box center [330, 131] width 22 height 11
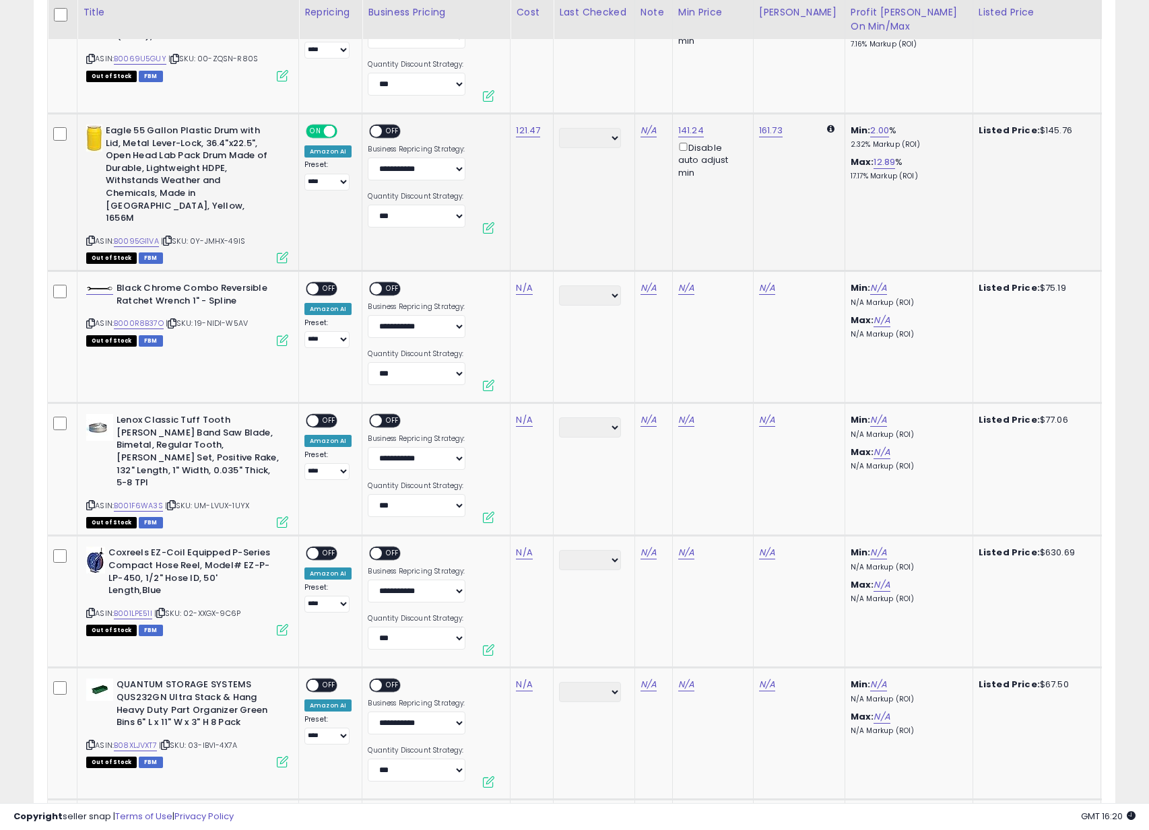
click at [395, 133] on span "OFF" at bounding box center [394, 131] width 22 height 11
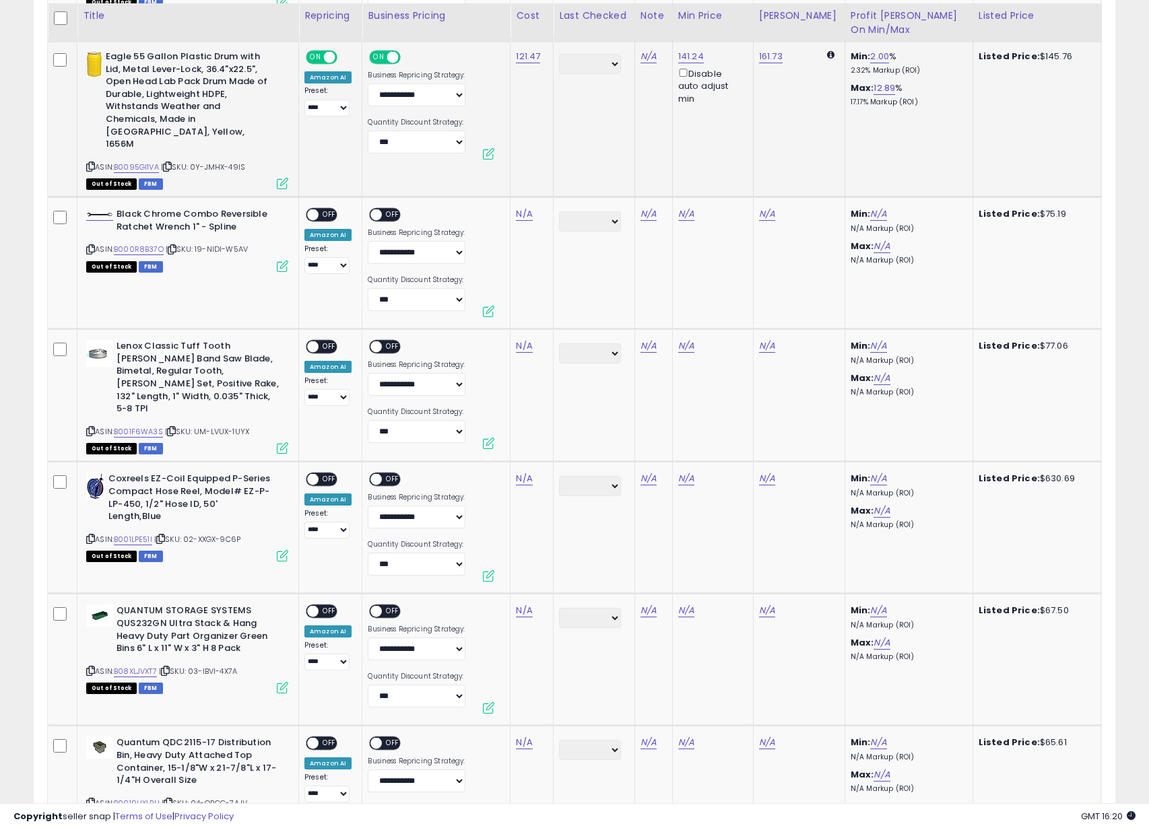
scroll to position [1154, 0]
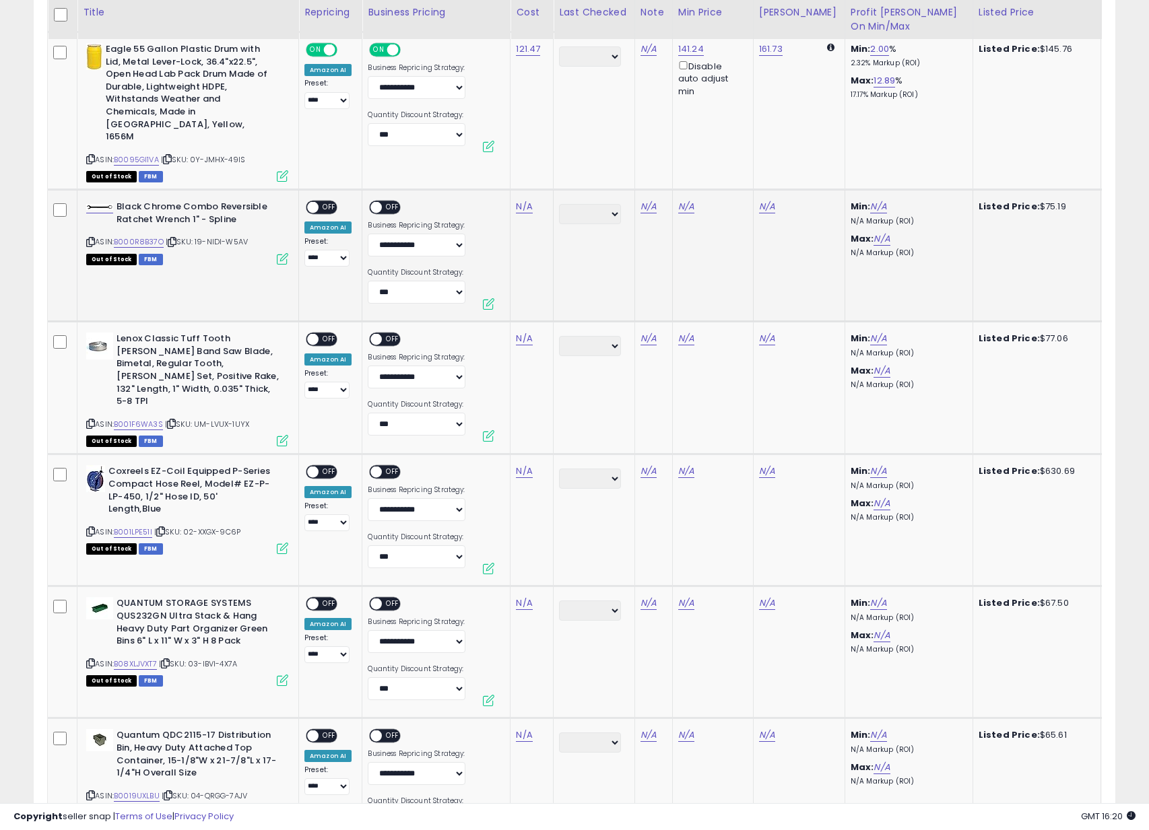
click at [90, 238] on icon at bounding box center [90, 241] width 9 height 7
click at [535, 201] on div "N/A" at bounding box center [529, 207] width 27 height 12
click at [531, 201] on div "N/A" at bounding box center [529, 207] width 27 height 12
click at [529, 200] on link "N/A" at bounding box center [524, 206] width 16 height 13
type input "*****"
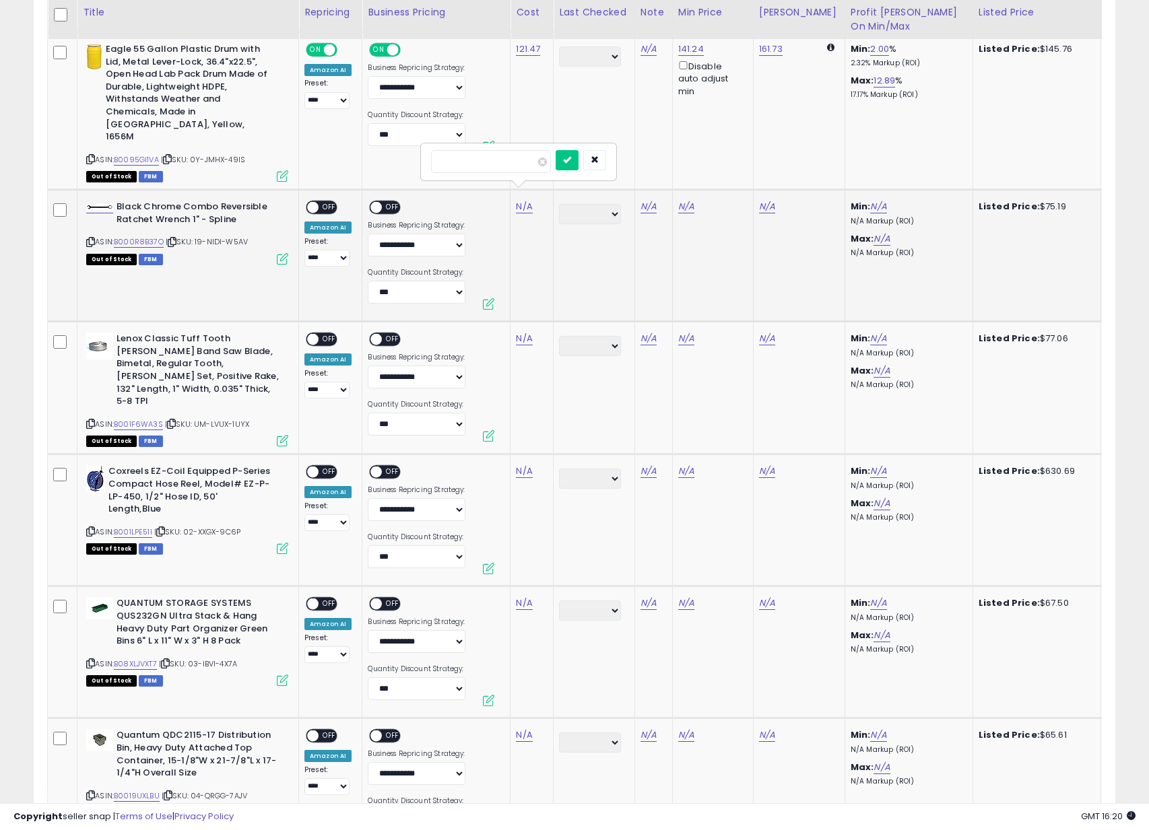
click button "submit" at bounding box center [567, 160] width 23 height 20
click at [325, 202] on span "OFF" at bounding box center [330, 207] width 22 height 11
click at [393, 202] on span "OFF" at bounding box center [394, 207] width 22 height 11
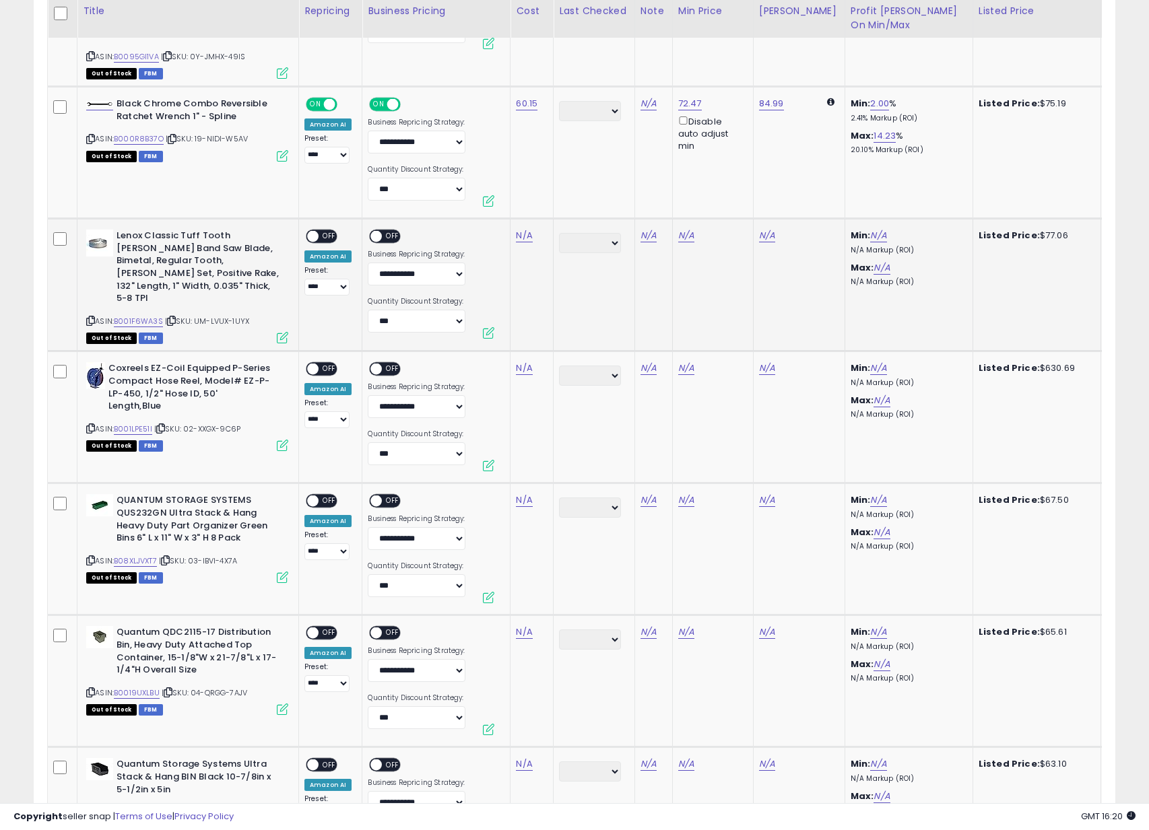
scroll to position [1258, 0]
click at [91, 317] on icon at bounding box center [90, 320] width 9 height 7
click at [529, 228] on link "N/A" at bounding box center [524, 234] width 16 height 13
type input "*****"
click button "submit" at bounding box center [567, 188] width 23 height 20
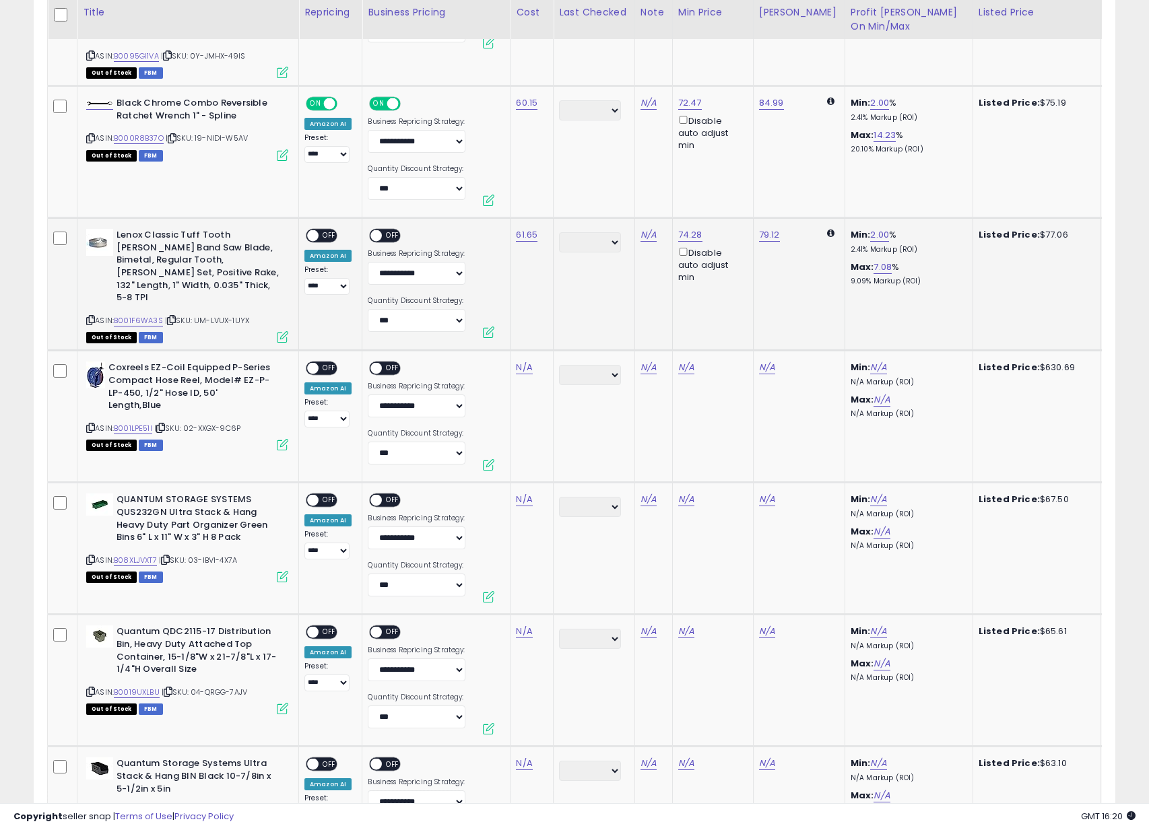
click at [331, 230] on span "OFF" at bounding box center [330, 235] width 22 height 11
click at [389, 230] on span "OFF" at bounding box center [394, 235] width 22 height 11
click at [88, 424] on icon at bounding box center [90, 427] width 9 height 7
click at [525, 361] on link "N/A" at bounding box center [524, 367] width 16 height 13
type input "******"
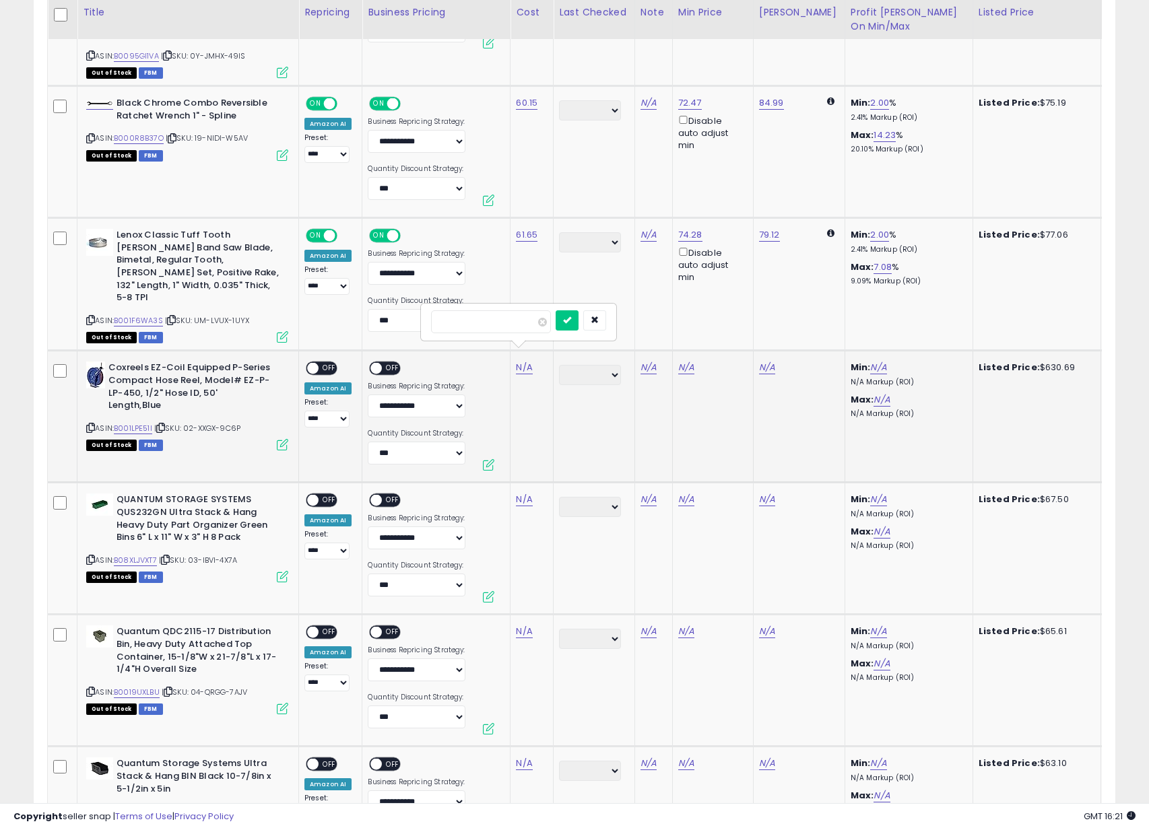
click button "submit" at bounding box center [567, 320] width 23 height 20
click at [337, 362] on div "**********" at bounding box center [327, 395] width 47 height 66
click at [327, 363] on span "OFF" at bounding box center [330, 368] width 22 height 11
click at [383, 363] on span "OFF" at bounding box center [394, 368] width 22 height 11
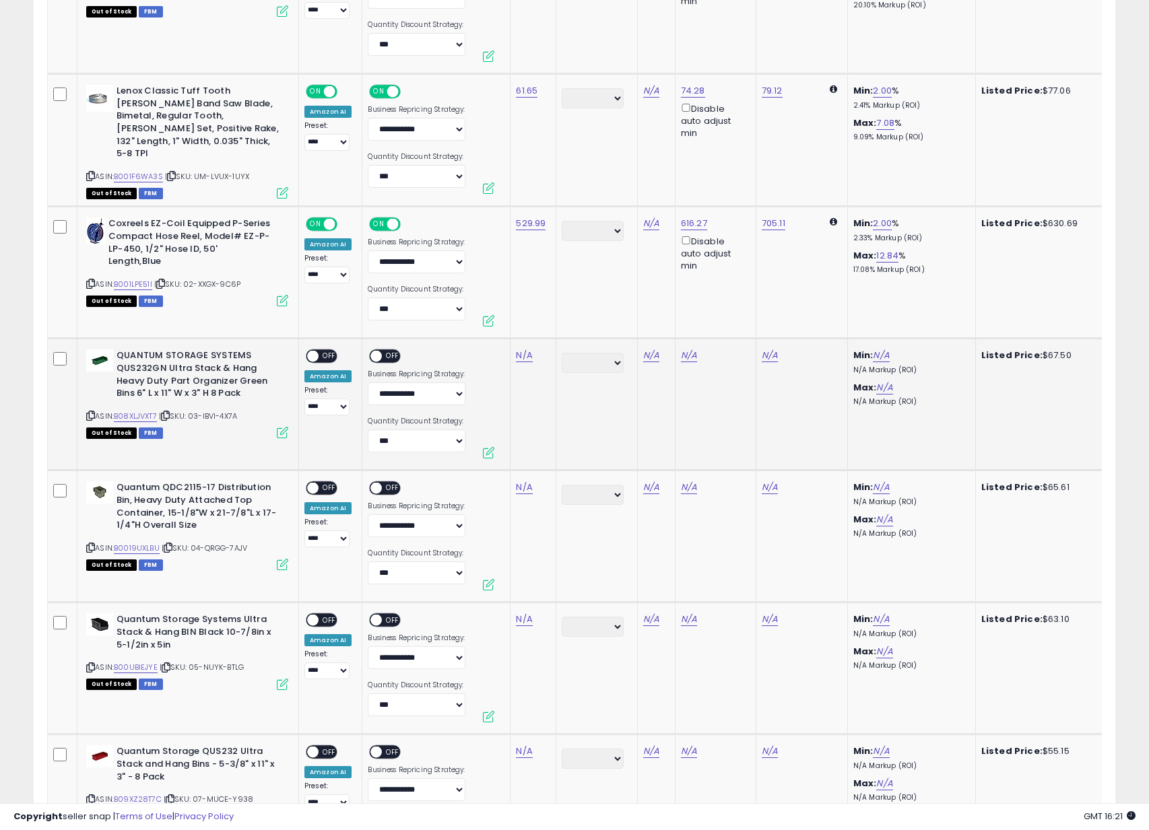
scroll to position [1513, 0]
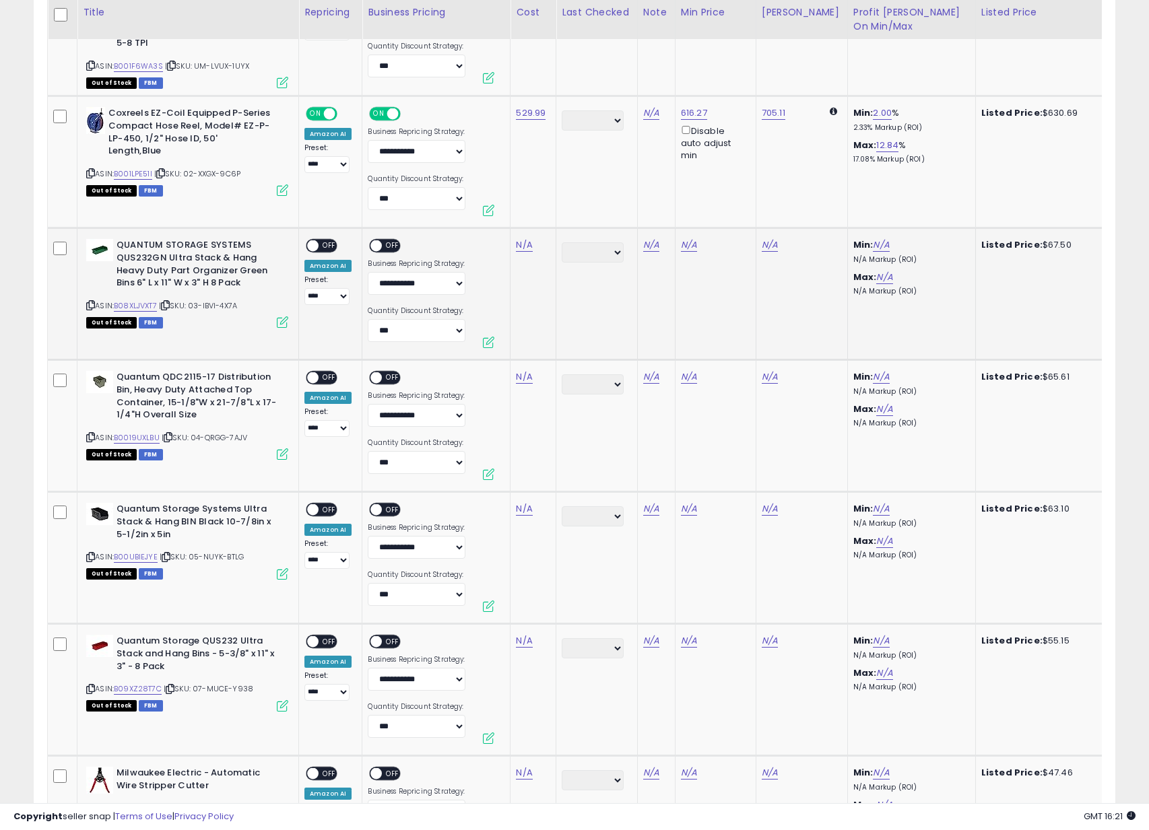
click at [90, 302] on icon at bounding box center [90, 305] width 9 height 7
click at [524, 238] on link "N/A" at bounding box center [524, 244] width 16 height 13
type input "*****"
click button "submit" at bounding box center [567, 198] width 23 height 20
click at [321, 240] on span "OFF" at bounding box center [330, 245] width 22 height 11
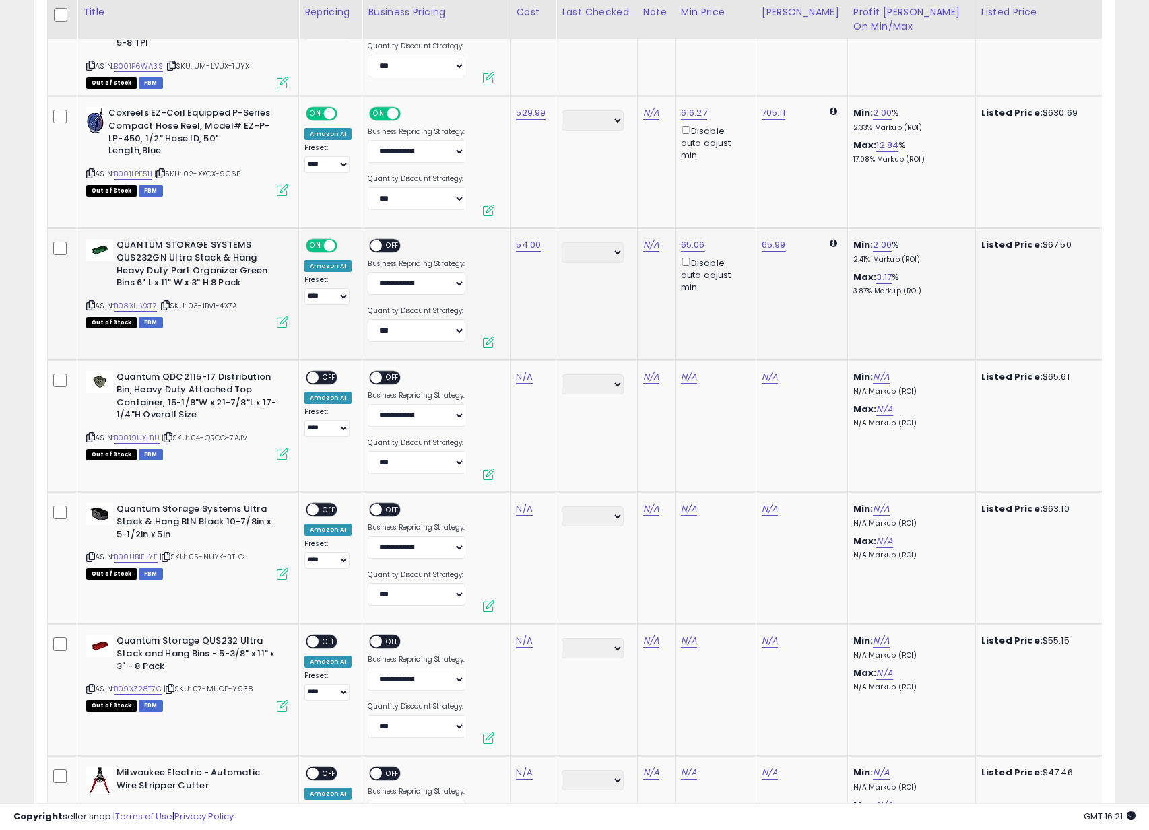
click at [387, 240] on span "OFF" at bounding box center [394, 245] width 22 height 11
click at [91, 434] on icon at bounding box center [90, 437] width 9 height 7
click at [525, 370] on link "N/A" at bounding box center [524, 376] width 16 height 13
type input "*****"
click button "submit" at bounding box center [567, 330] width 23 height 20
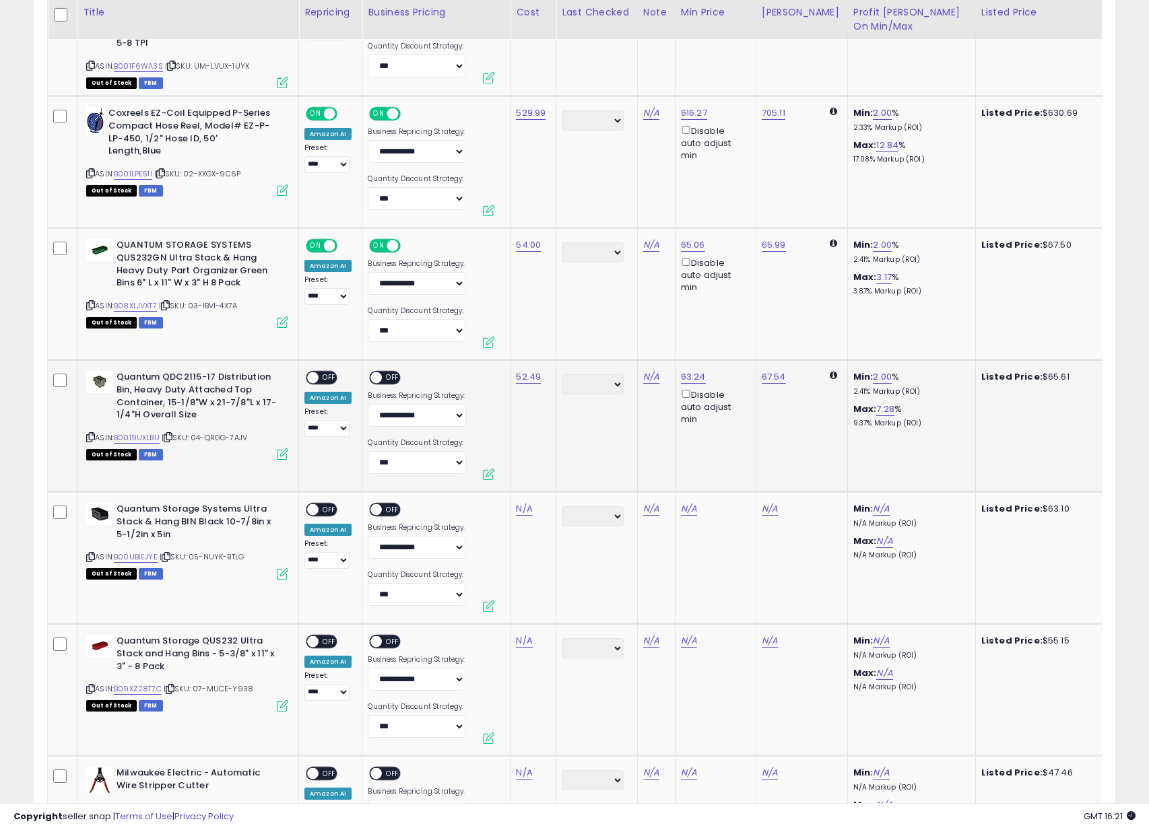
click at [324, 372] on span "OFF" at bounding box center [330, 377] width 22 height 11
click at [376, 372] on span at bounding box center [376, 377] width 11 height 11
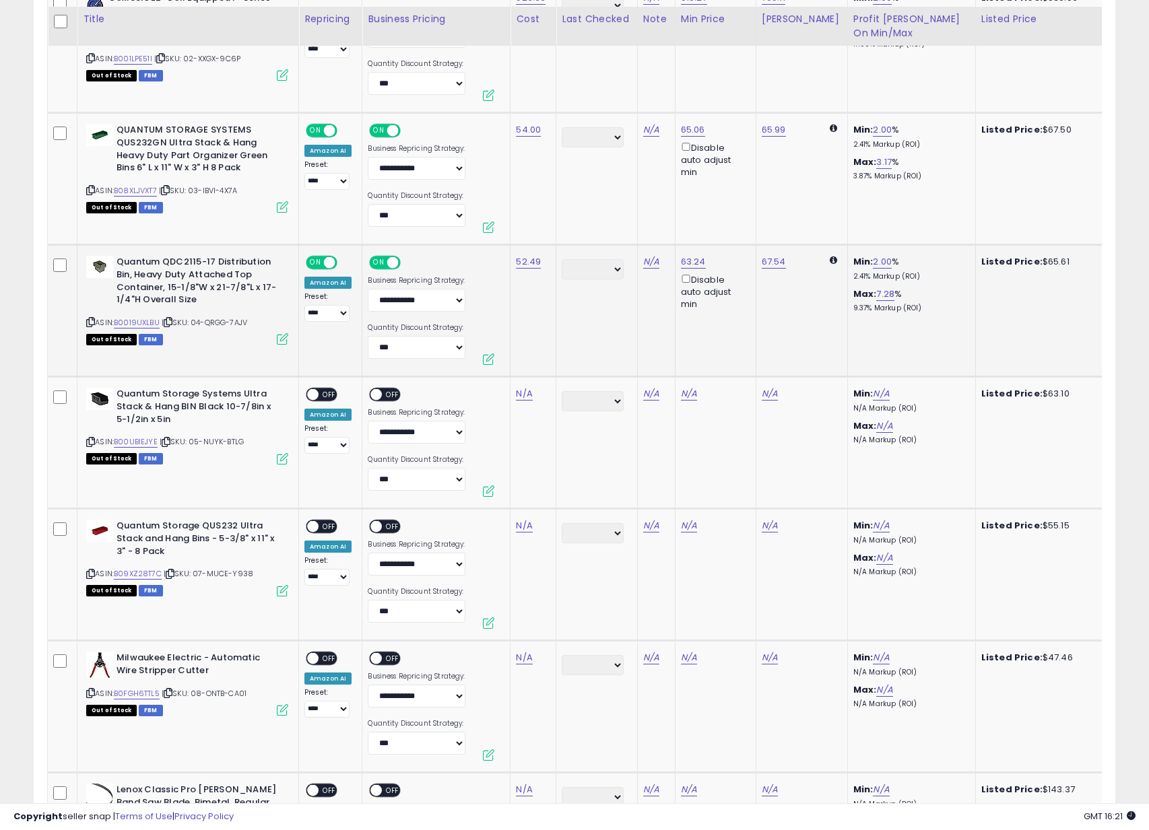
scroll to position [1638, 0]
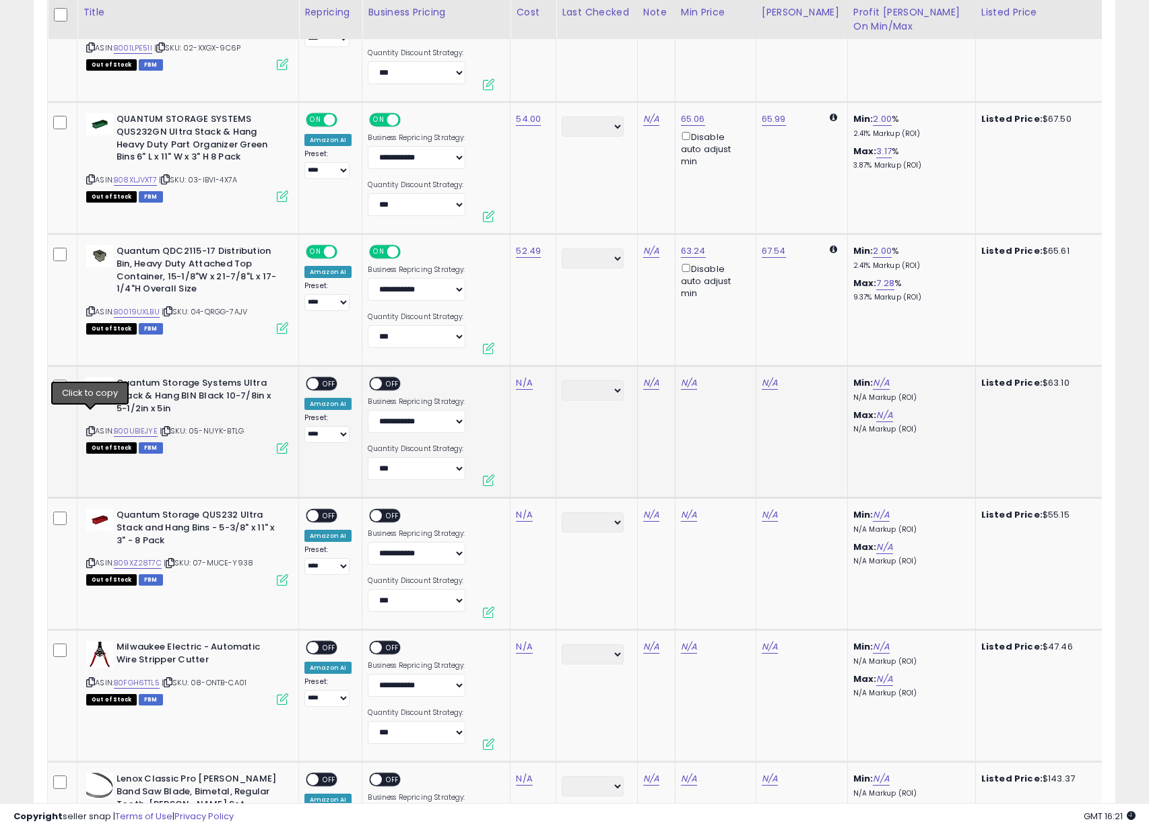
click at [90, 428] on icon at bounding box center [90, 431] width 9 height 7
click at [527, 376] on link "N/A" at bounding box center [524, 382] width 16 height 13
type input "*****"
click at [571, 337] on icon "submit" at bounding box center [567, 335] width 8 height 8
click at [334, 378] on span "OFF" at bounding box center [330, 383] width 22 height 11
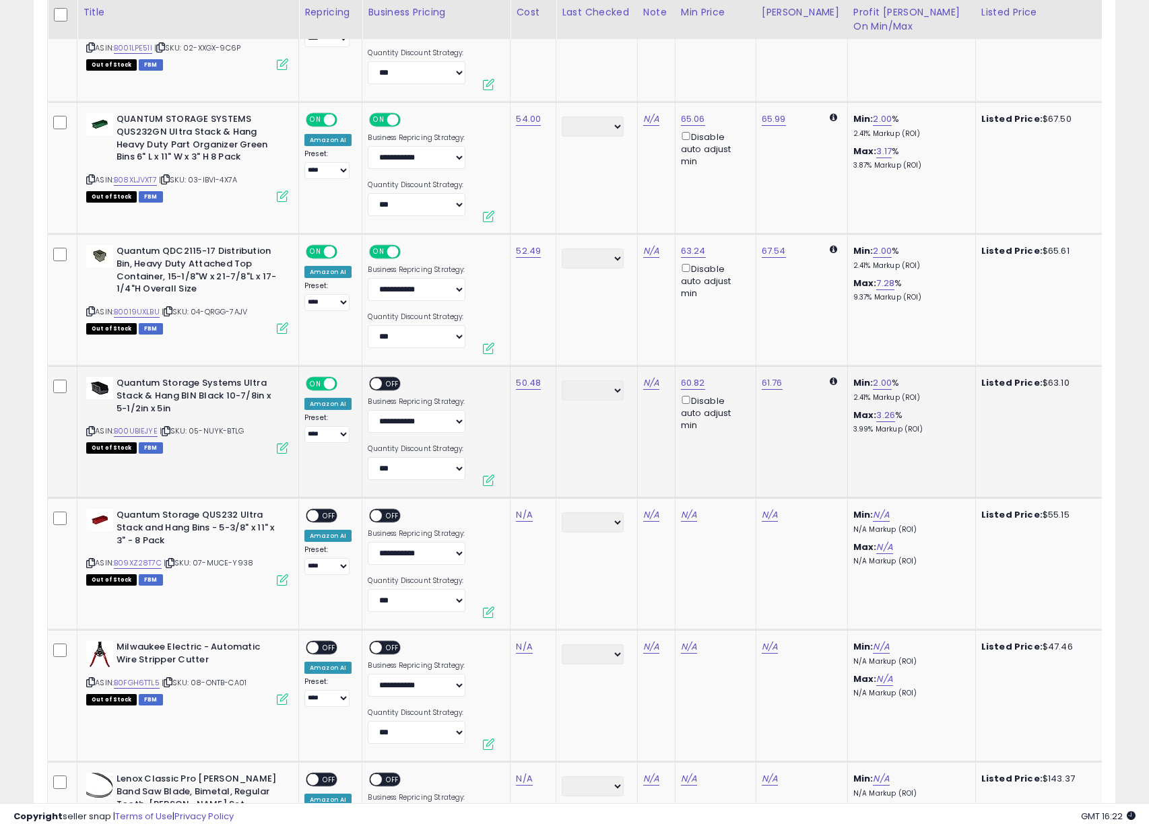
click at [383, 378] on span "OFF" at bounding box center [394, 383] width 22 height 11
click at [92, 560] on icon at bounding box center [90, 563] width 9 height 7
click at [520, 508] on link "N/A" at bounding box center [524, 514] width 16 height 13
type input "*****"
click button "submit" at bounding box center [567, 468] width 23 height 20
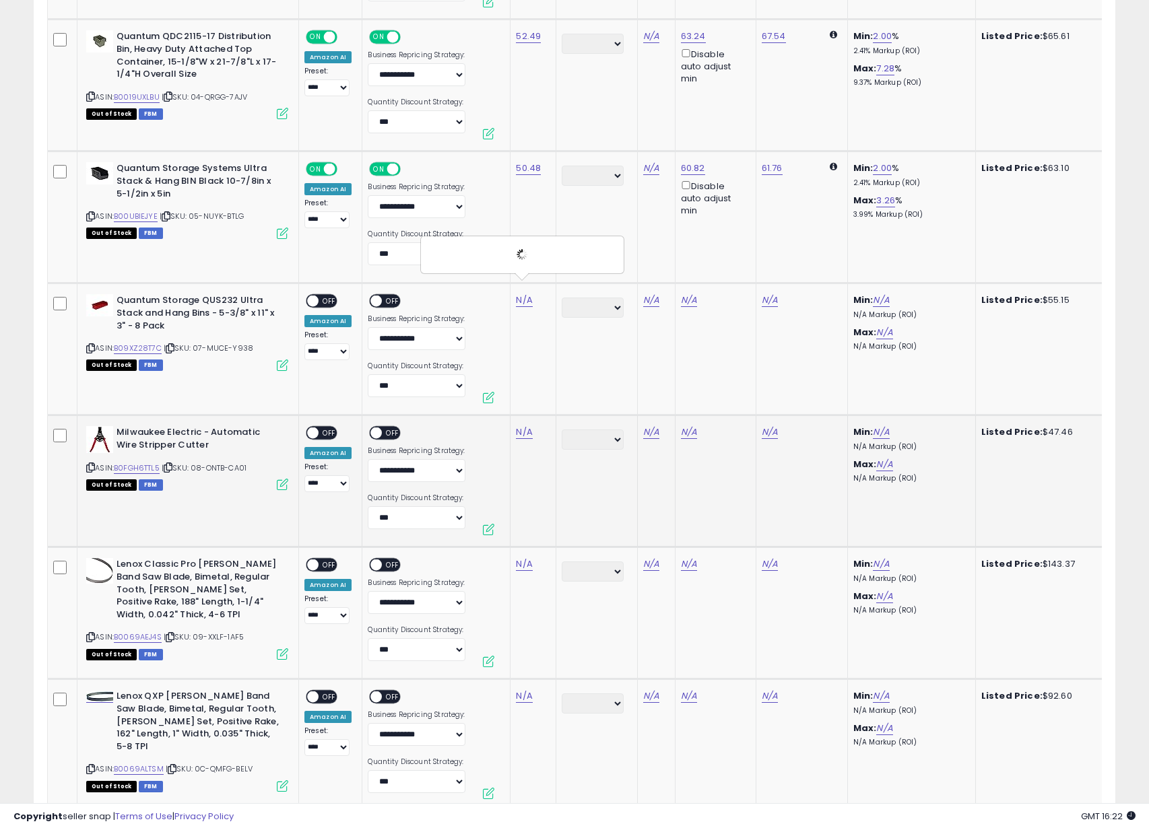
scroll to position [1897, 0]
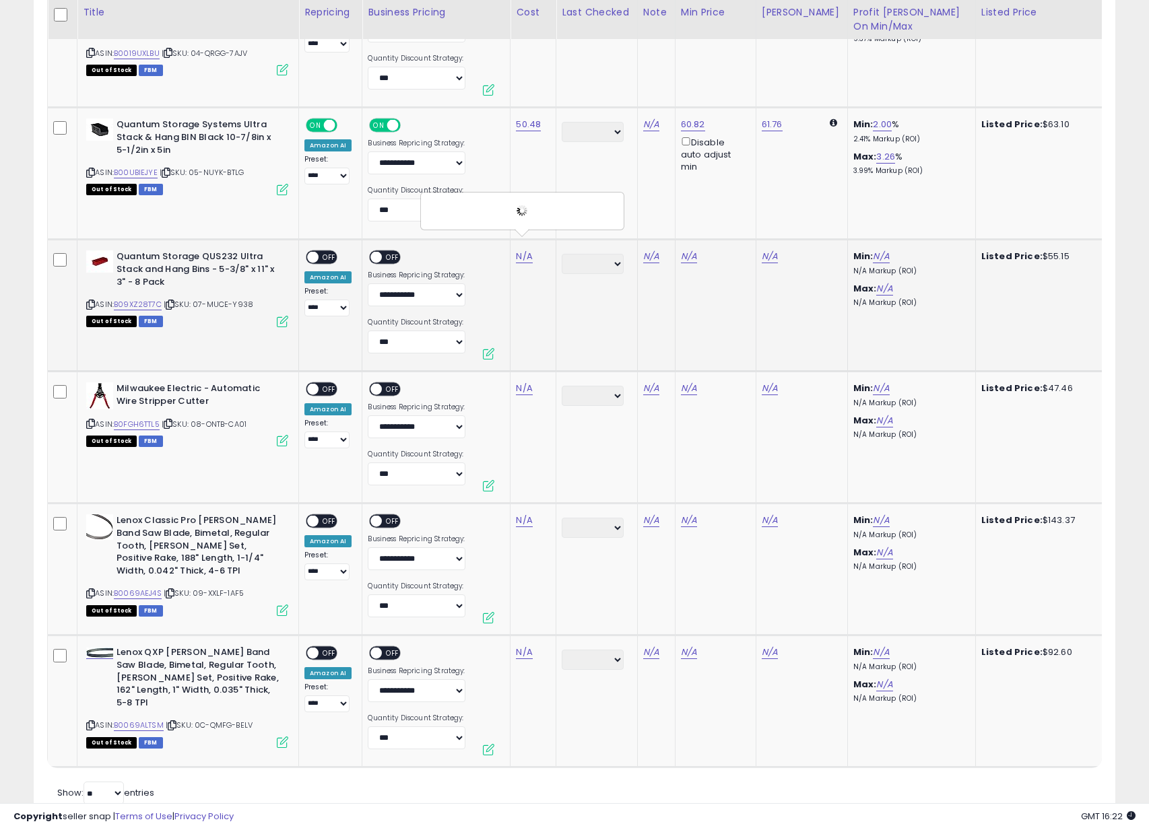
click at [317, 252] on span at bounding box center [312, 257] width 11 height 11
click at [391, 252] on span "OFF" at bounding box center [394, 257] width 22 height 11
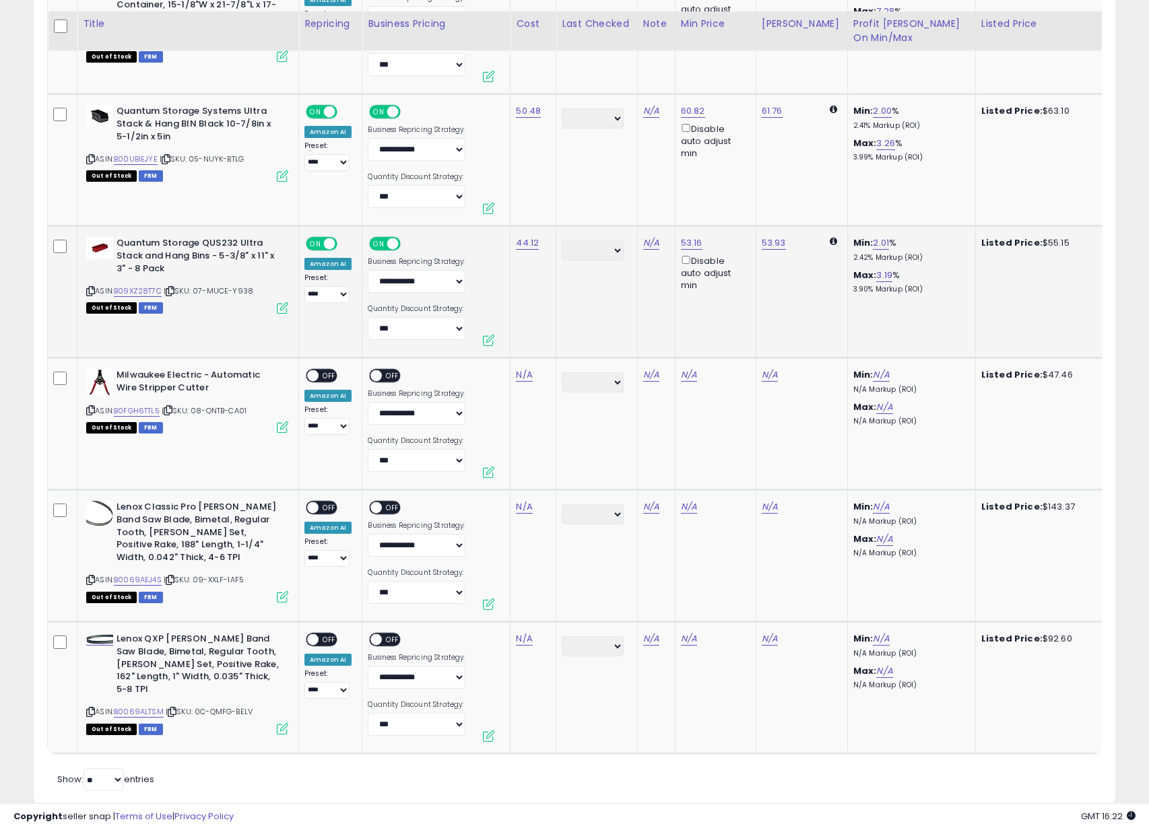
scroll to position [1936, 0]
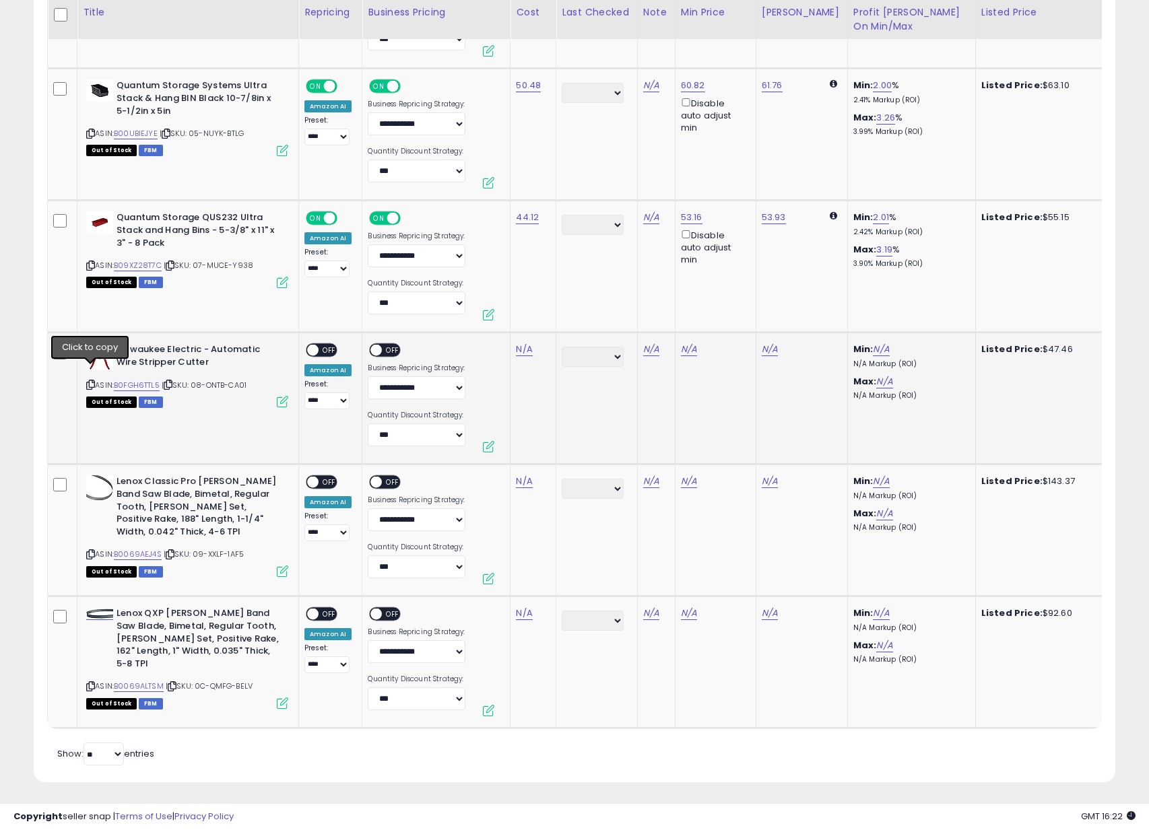
click at [91, 381] on icon at bounding box center [90, 384] width 9 height 7
click at [518, 343] on link "N/A" at bounding box center [524, 349] width 16 height 13
type input "*****"
click button "submit" at bounding box center [567, 302] width 23 height 20
click at [308, 344] on div "**********" at bounding box center [327, 376] width 47 height 66
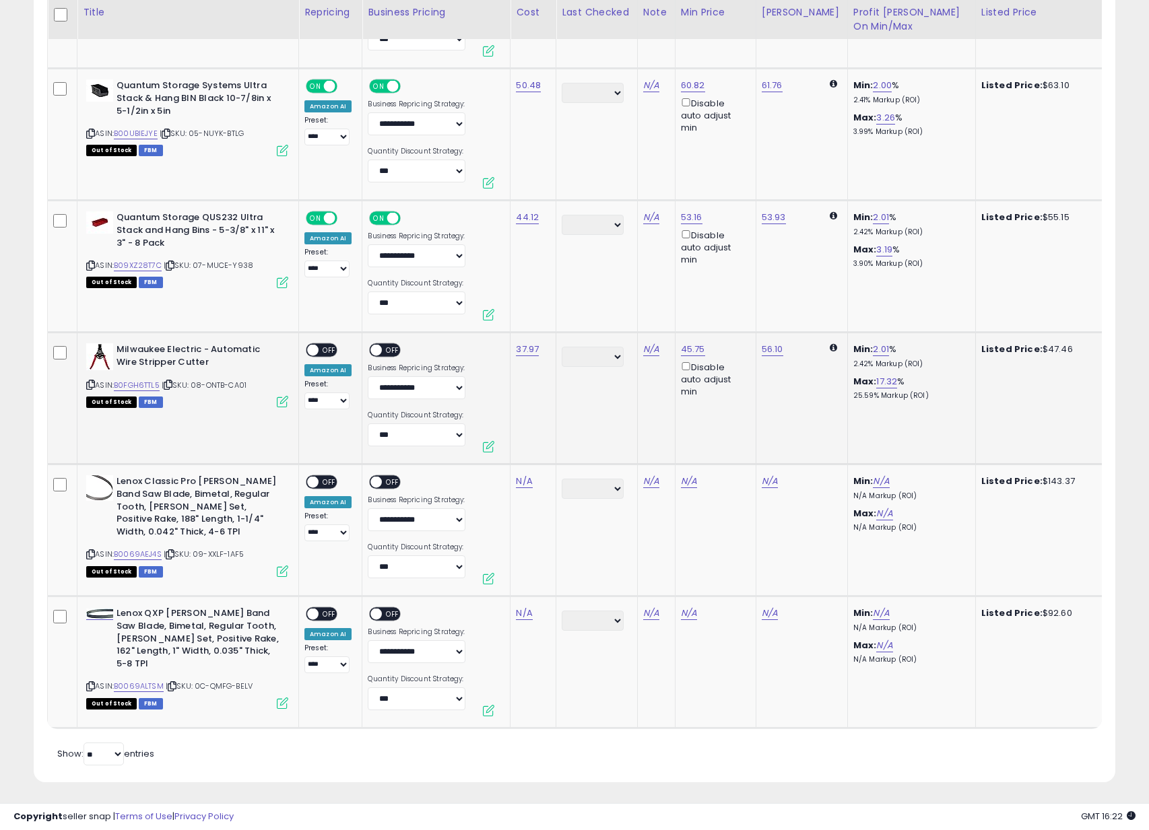
click at [318, 345] on div "ON OFF" at bounding box center [307, 350] width 32 height 11
click at [392, 345] on span "OFF" at bounding box center [394, 350] width 22 height 11
click at [328, 345] on span "OFF" at bounding box center [330, 350] width 22 height 11
drag, startPoint x: 89, startPoint y: 539, endPoint x: 86, endPoint y: 521, distance: 18.5
click at [90, 551] on icon at bounding box center [90, 554] width 9 height 7
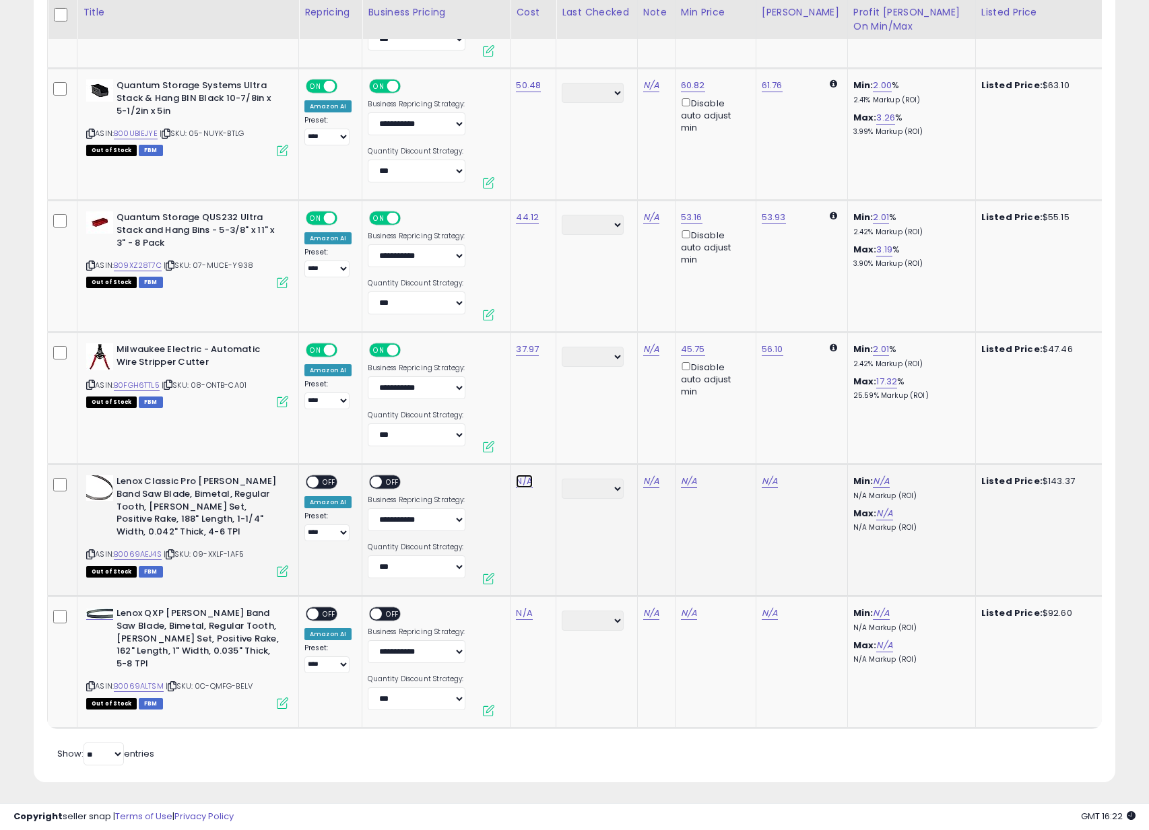
click at [528, 475] on link "N/A" at bounding box center [524, 481] width 16 height 13
type input "******"
click button "submit" at bounding box center [567, 434] width 23 height 20
click at [317, 477] on span at bounding box center [312, 482] width 11 height 11
click at [385, 477] on span "OFF" at bounding box center [394, 482] width 22 height 11
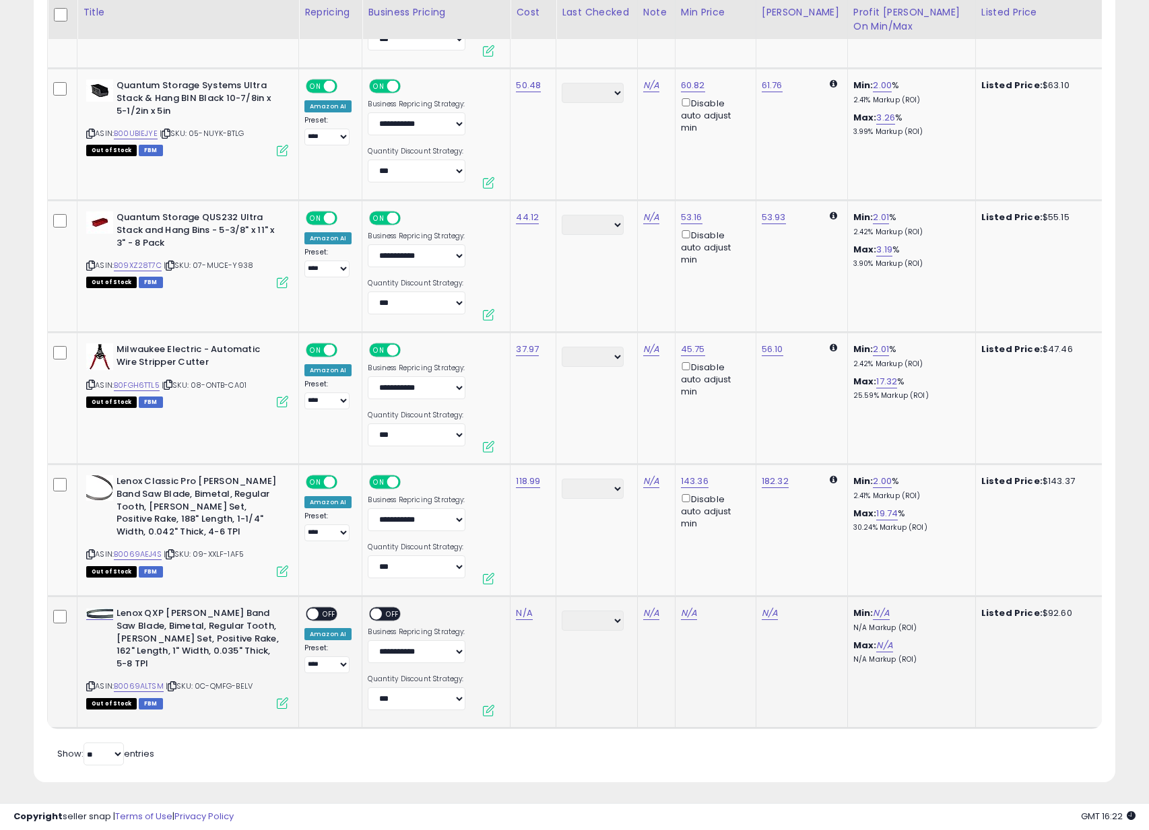
click at [92, 683] on icon at bounding box center [90, 686] width 9 height 7
click at [527, 607] on link "N/A" at bounding box center [524, 613] width 16 height 13
paste input "*****"
type input "*****"
click button "submit" at bounding box center [567, 566] width 23 height 20
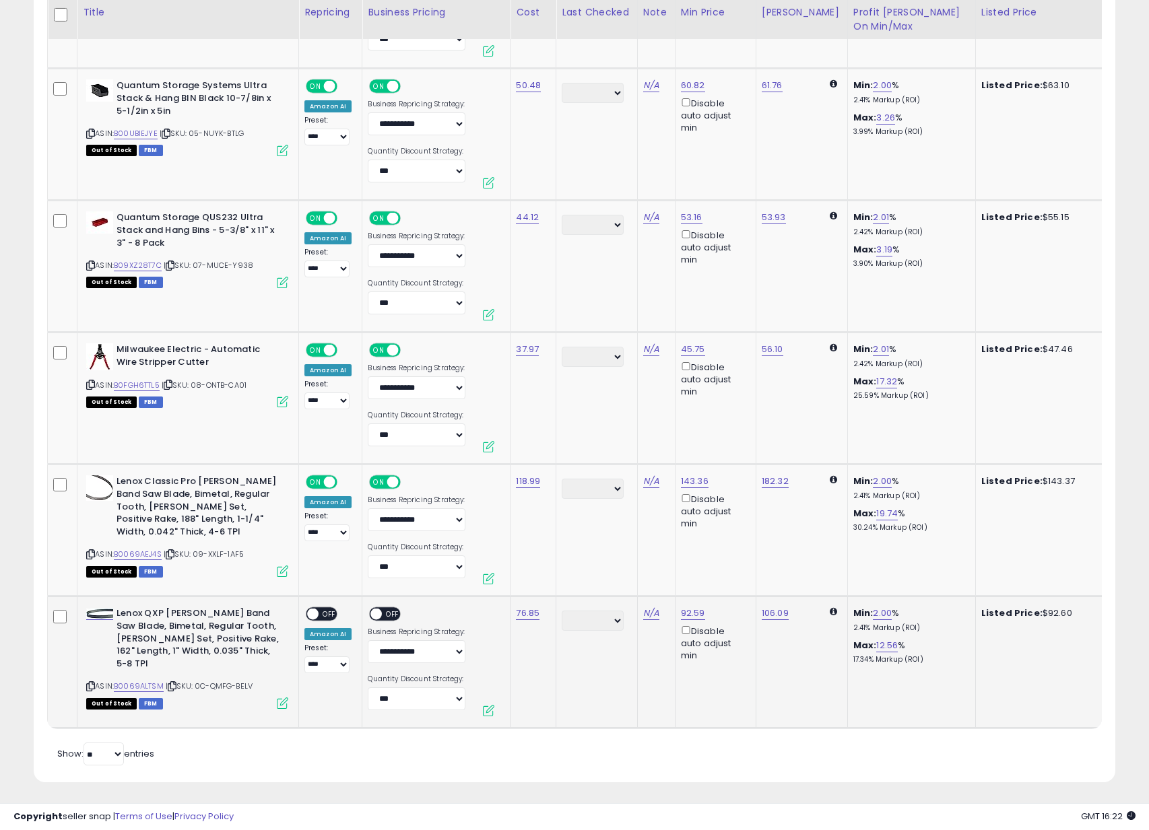
click at [331, 609] on span "OFF" at bounding box center [330, 614] width 22 height 11
click at [376, 609] on span at bounding box center [376, 614] width 11 height 11
click at [388, 609] on span "OFF" at bounding box center [394, 614] width 22 height 11
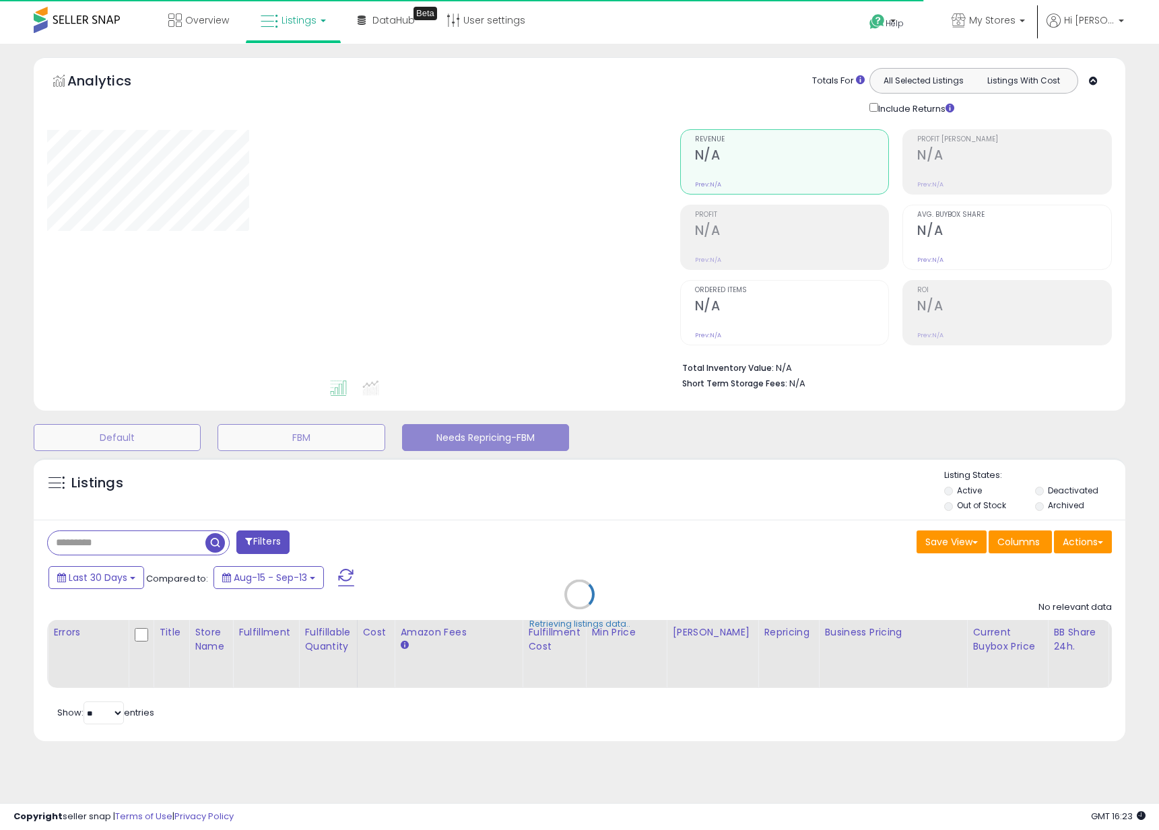
select select "**"
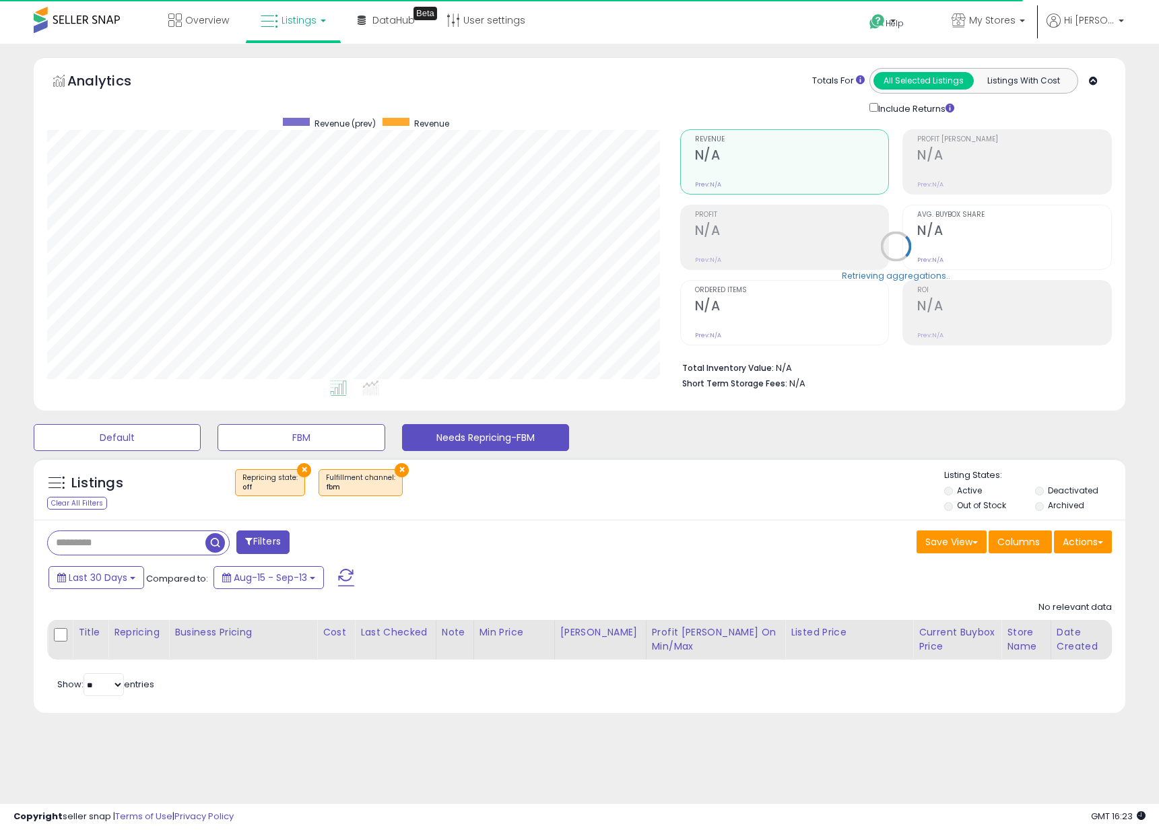
scroll to position [276, 633]
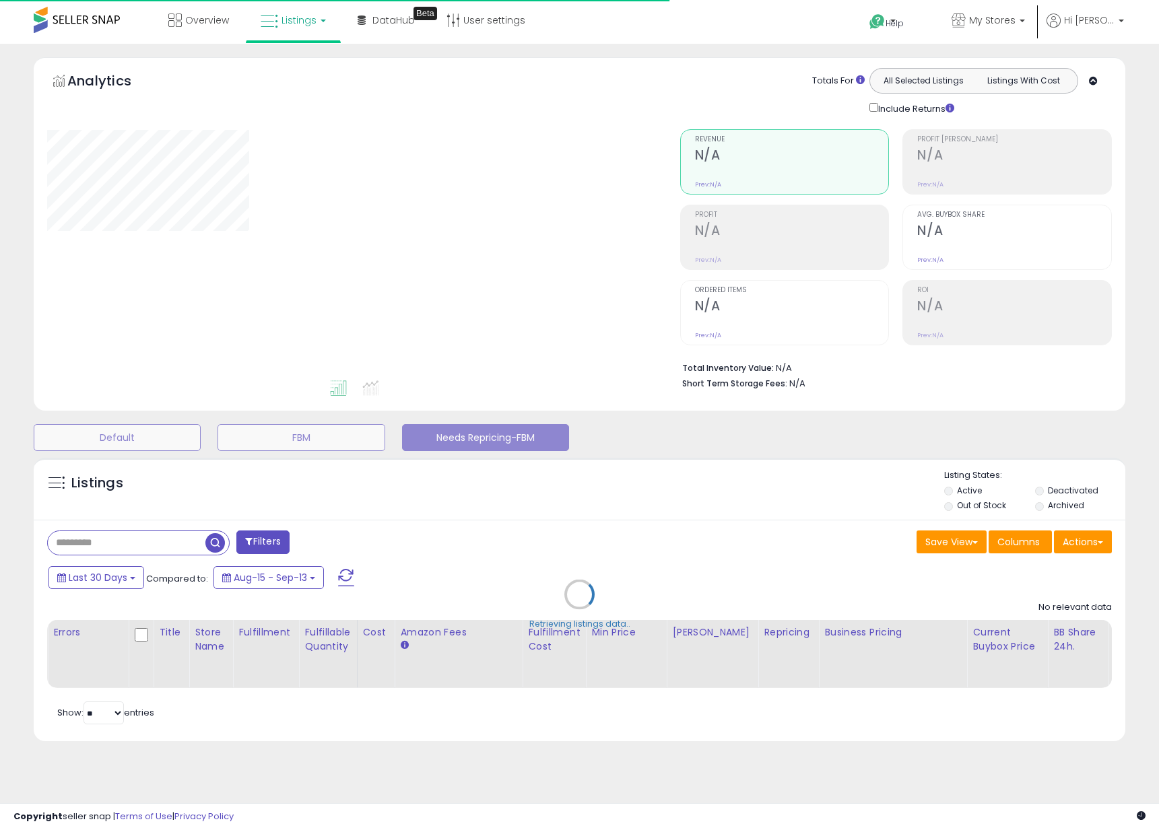
select select "**"
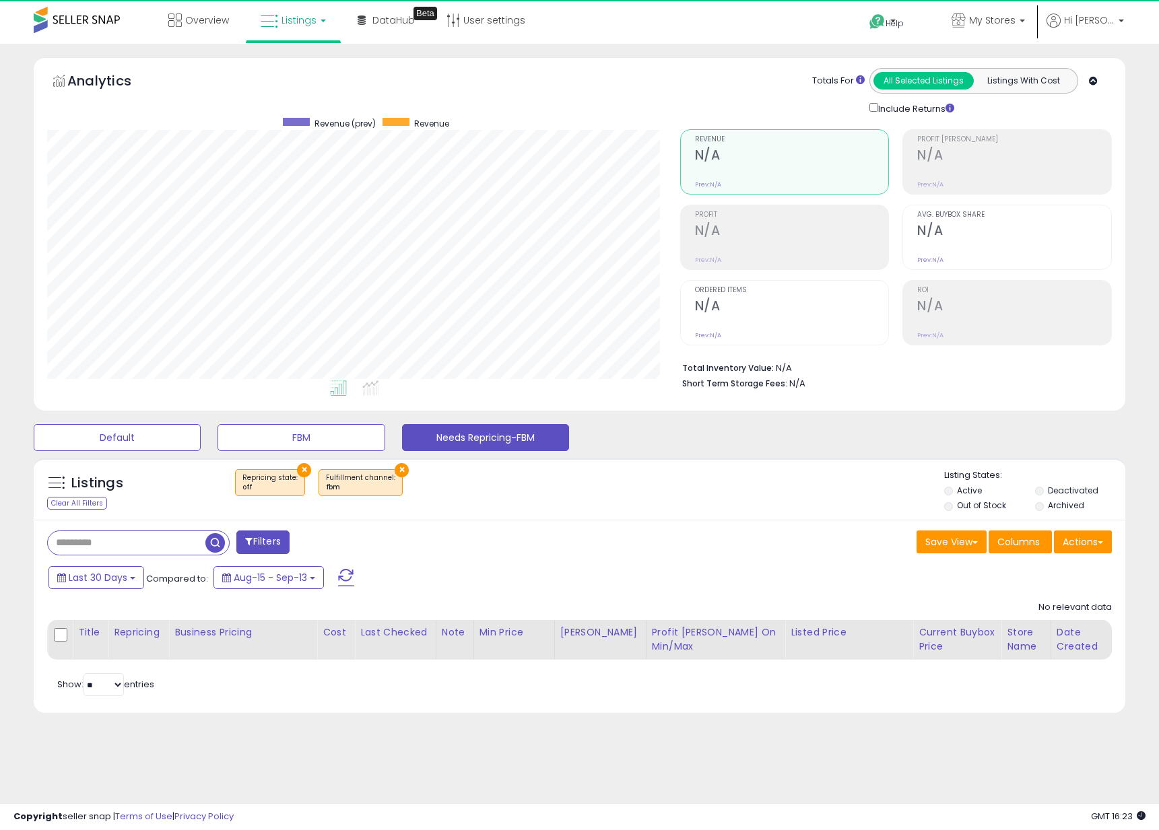
scroll to position [276, 633]
